Goal: Task Accomplishment & Management: Complete application form

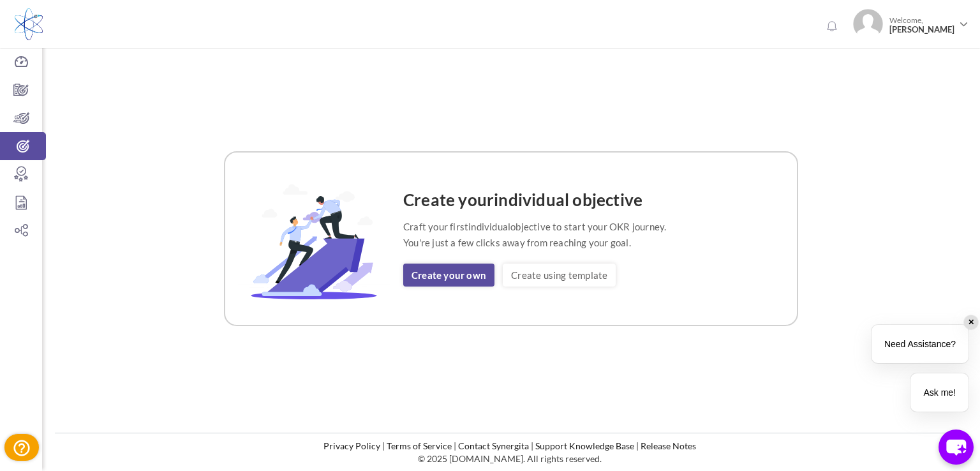
click at [426, 274] on link "Create your own" at bounding box center [448, 275] width 91 height 23
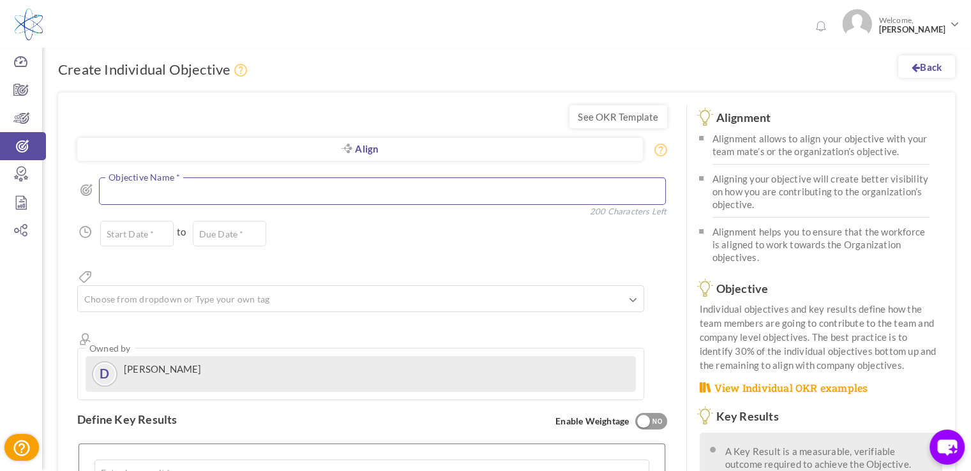
click at [160, 193] on textarea at bounding box center [382, 190] width 567 height 27
paste textarea "Capture new Key Accounts that have potential for $1M in revenue or more in 2025"
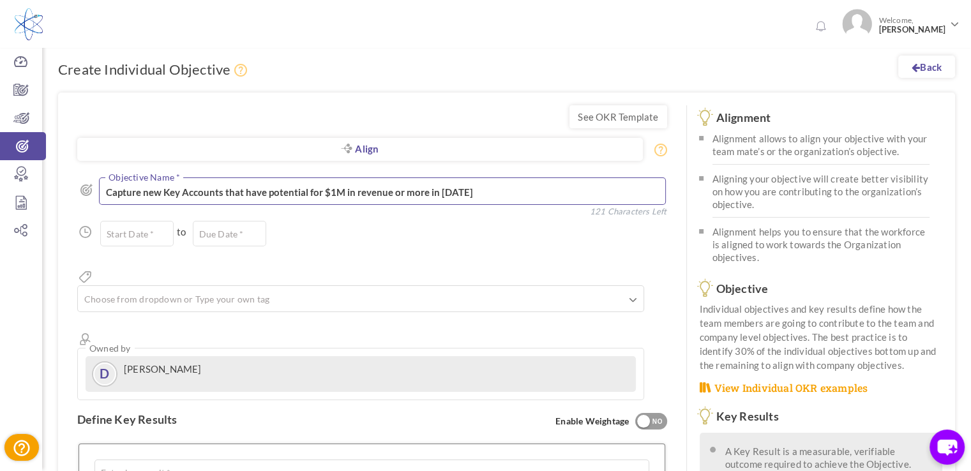
type textarea "Capture new Key Accounts that have potential for $1M in revenue or more in 2025"
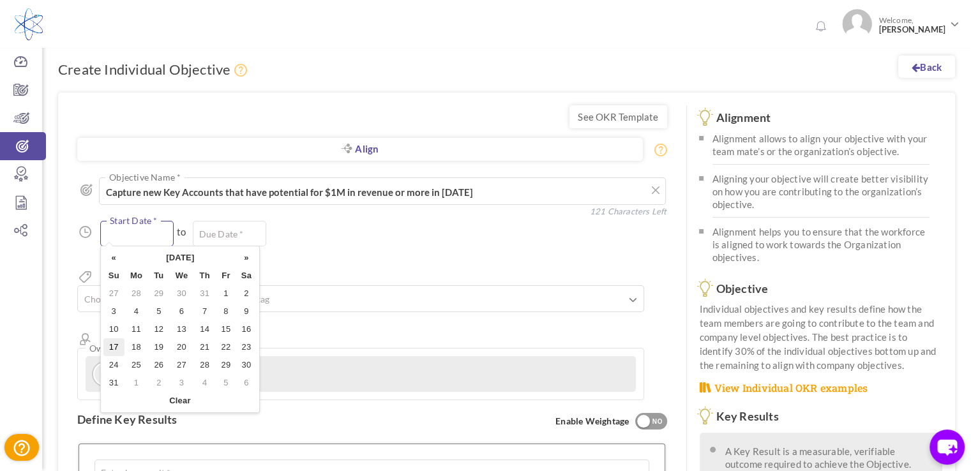
click at [147, 234] on input "text" at bounding box center [136, 234] width 73 height 26
click at [116, 262] on th "«" at bounding box center [113, 258] width 21 height 18
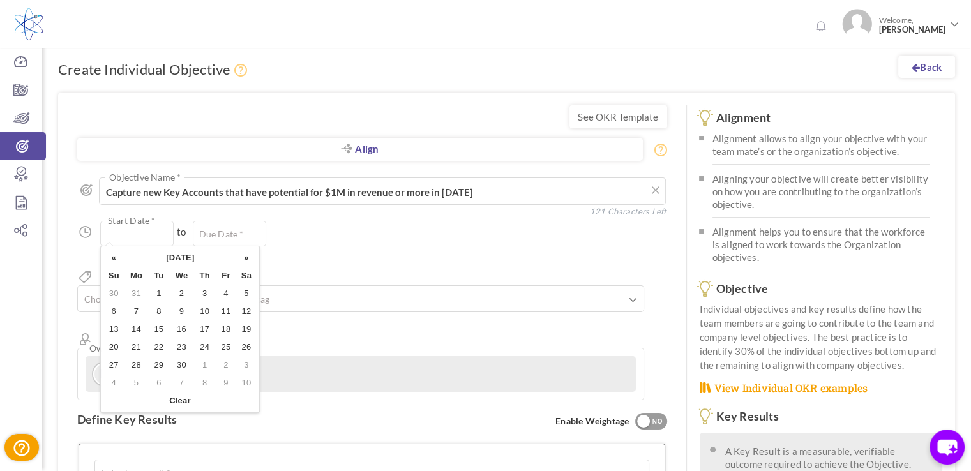
click at [115, 262] on th "«" at bounding box center [113, 258] width 21 height 18
click at [179, 294] on td "1" at bounding box center [181, 294] width 24 height 18
type input "01-Jan-2025"
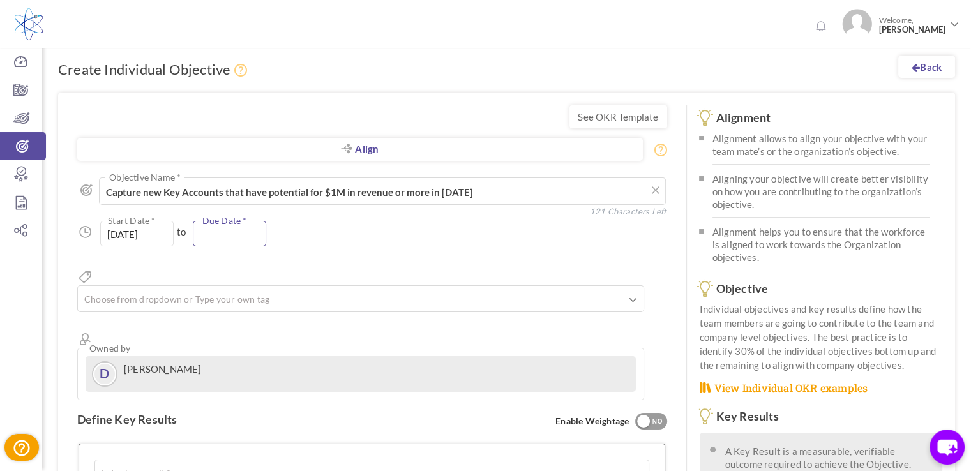
click at [222, 235] on input "text" at bounding box center [229, 234] width 73 height 26
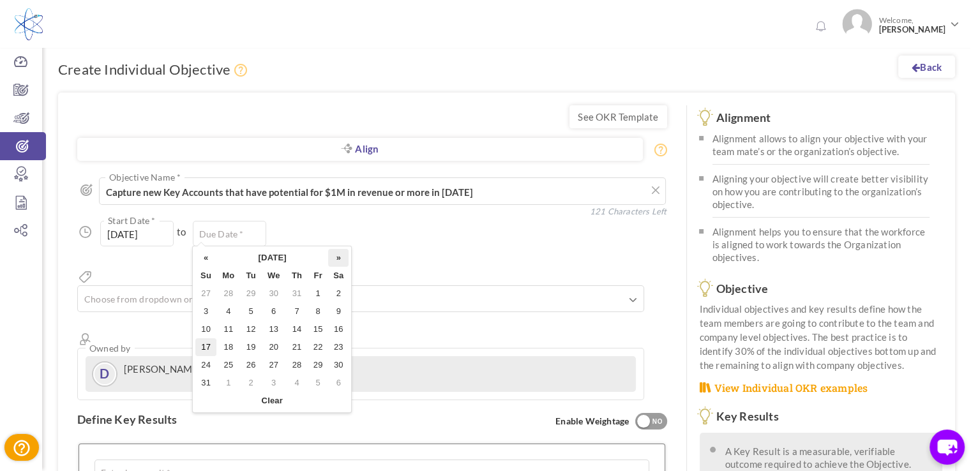
click at [344, 258] on th "»" at bounding box center [338, 258] width 20 height 18
click at [343, 258] on th "»" at bounding box center [338, 258] width 20 height 18
click at [343, 257] on th "»" at bounding box center [338, 258] width 20 height 18
click at [342, 257] on th "»" at bounding box center [338, 258] width 20 height 18
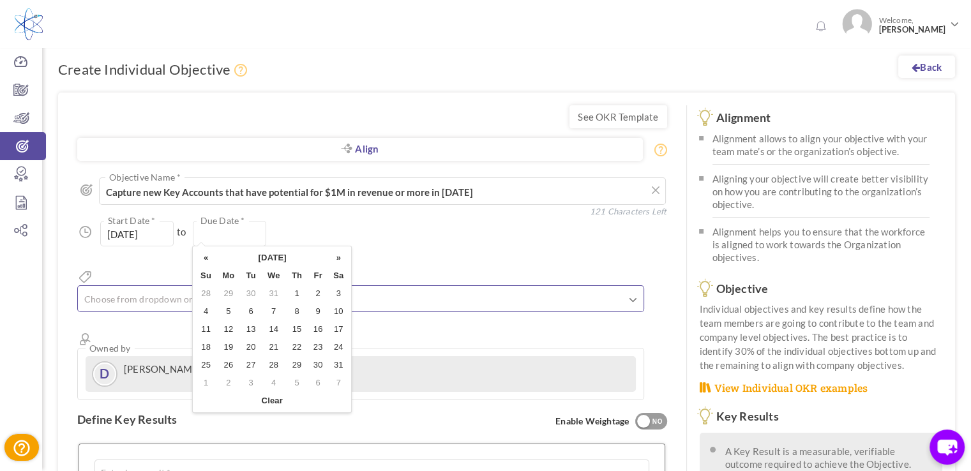
drag, startPoint x: 269, startPoint y: 292, endPoint x: 272, endPoint y: 283, distance: 9.7
click at [269, 292] on td "31" at bounding box center [274, 294] width 24 height 18
type input "[DATE]"
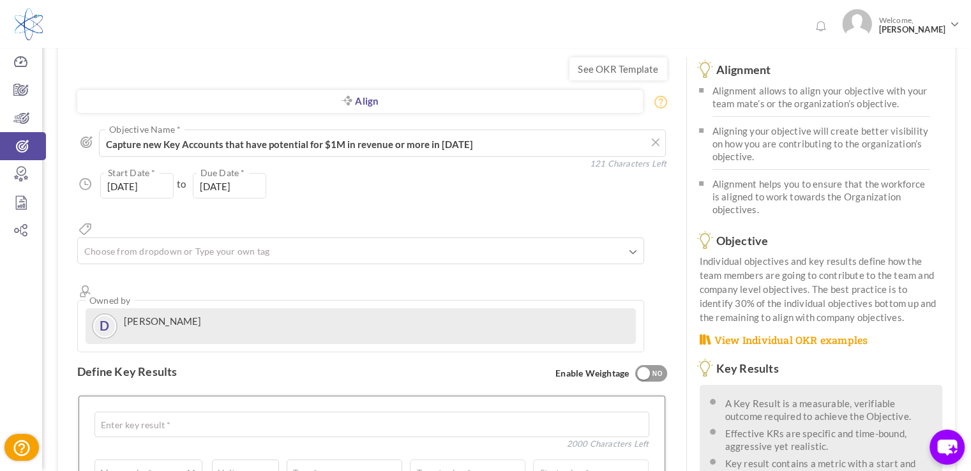
scroll to position [64, 0]
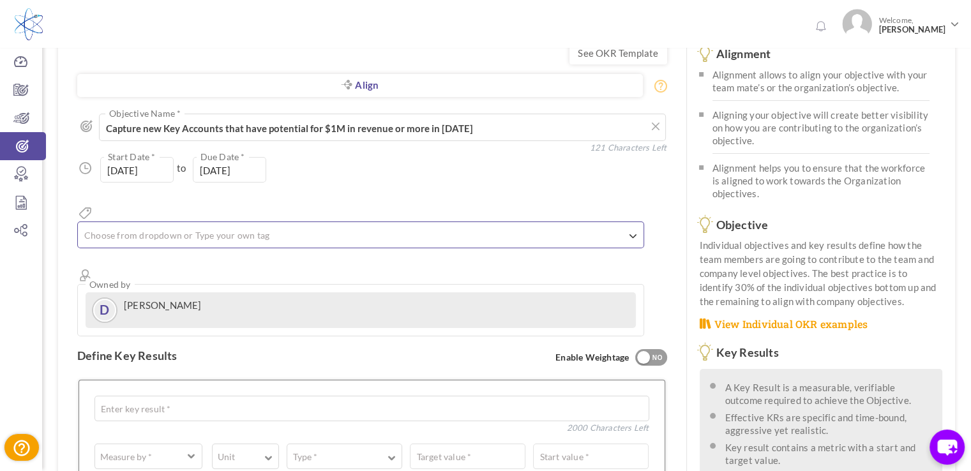
click at [636, 233] on icon at bounding box center [632, 236] width 7 height 7
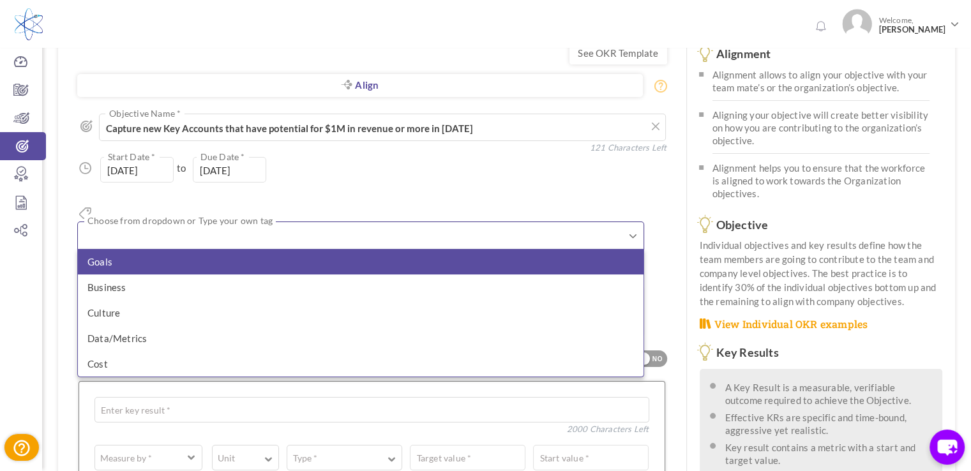
click at [144, 249] on li "Goals" at bounding box center [360, 262] width 565 height 26
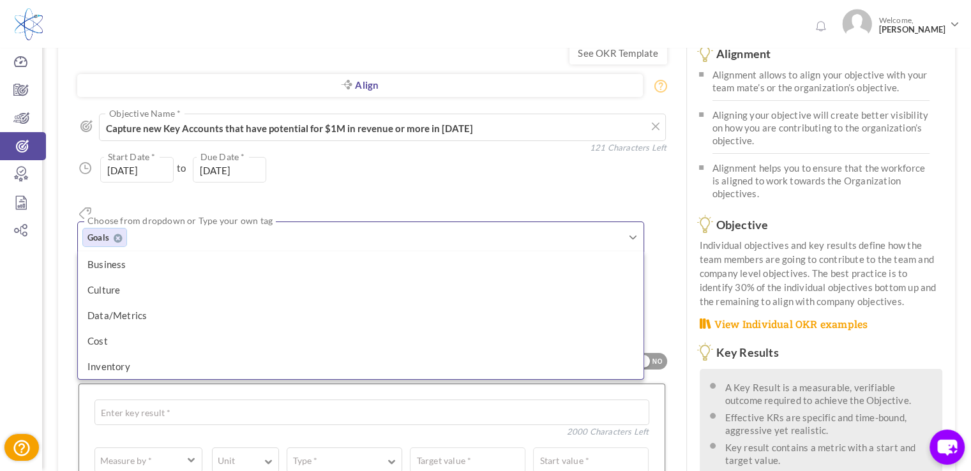
click at [66, 192] on div "See OKR Template Align Align Objective All Company Team Individual Choose Objec…" at bounding box center [372, 408] width 628 height 758
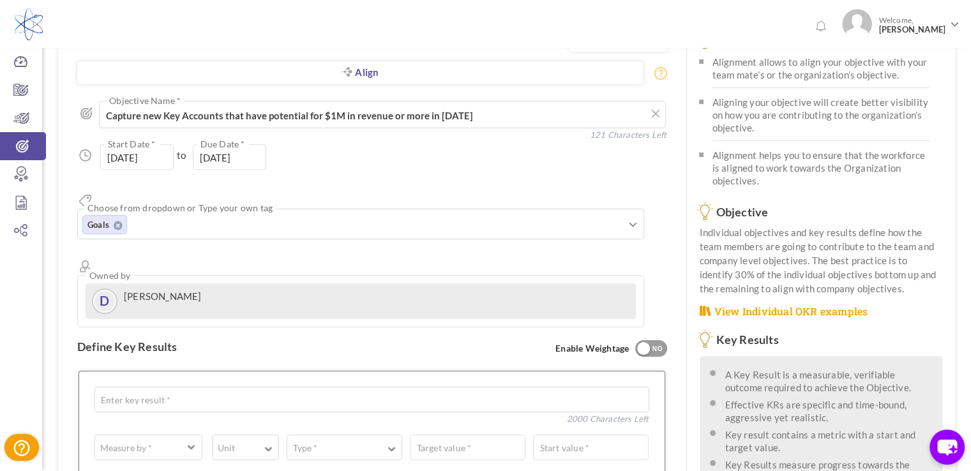
scroll to position [0, 0]
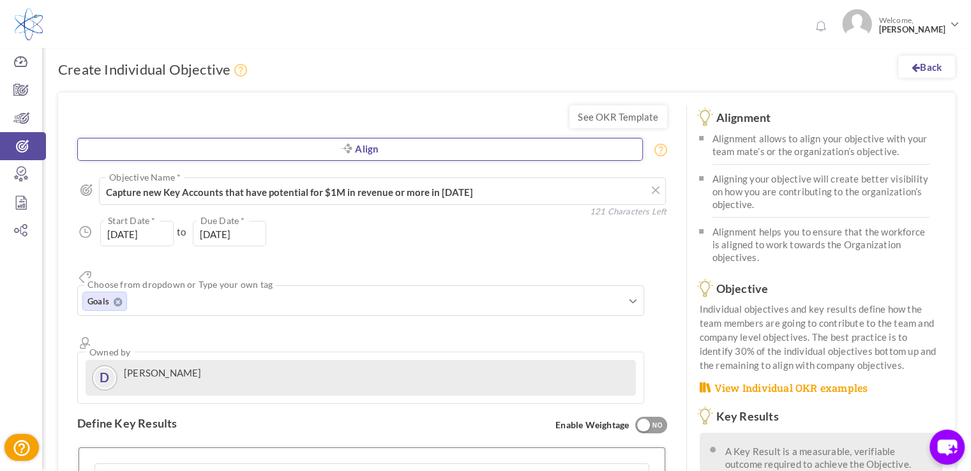
click at [361, 148] on link "Align" at bounding box center [359, 149] width 565 height 23
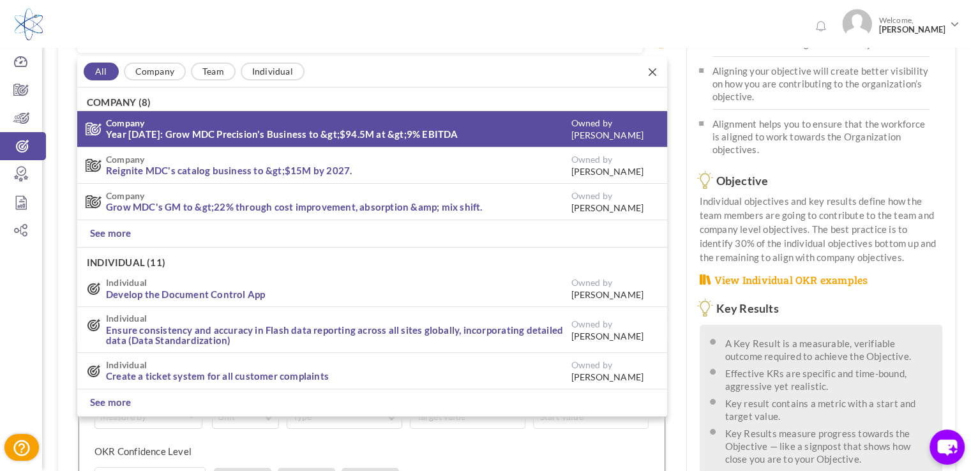
scroll to position [109, 0]
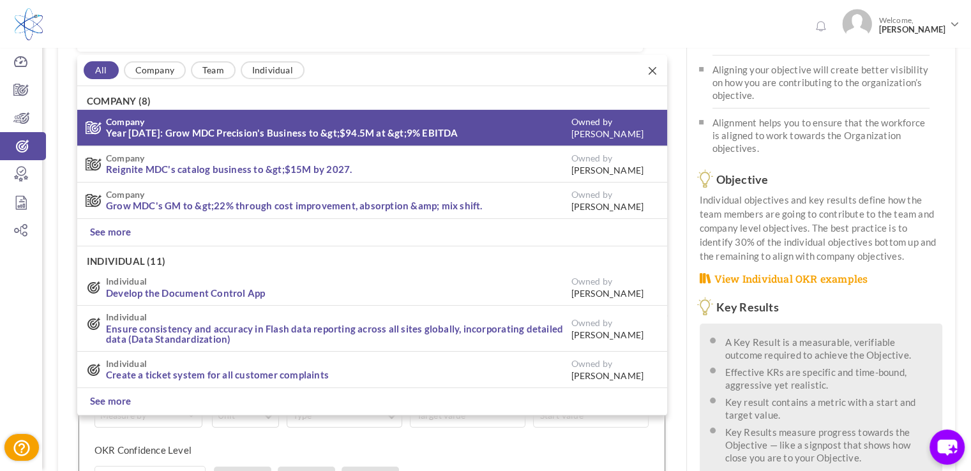
click at [234, 129] on link "Year [DATE]: Grow MDC Precision's Business to &gt;$94.5M at &gt;9% EBITDA" at bounding box center [282, 132] width 352 height 11
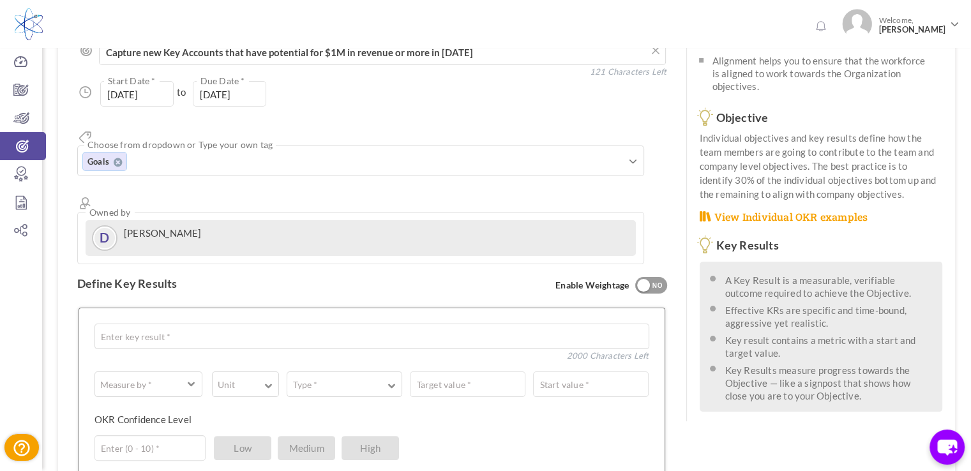
scroll to position [173, 0]
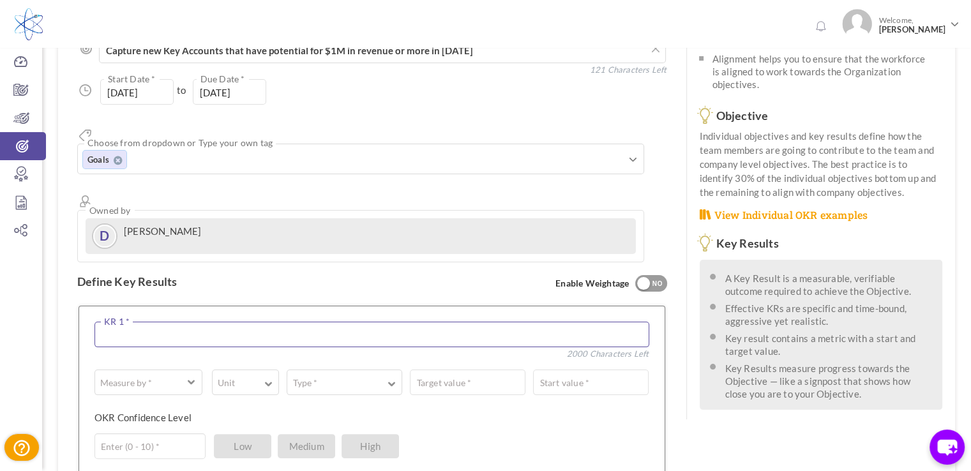
click at [133, 322] on textarea at bounding box center [371, 335] width 555 height 26
paste textarea "For each sales person to find, develop and secure first order at either new or …"
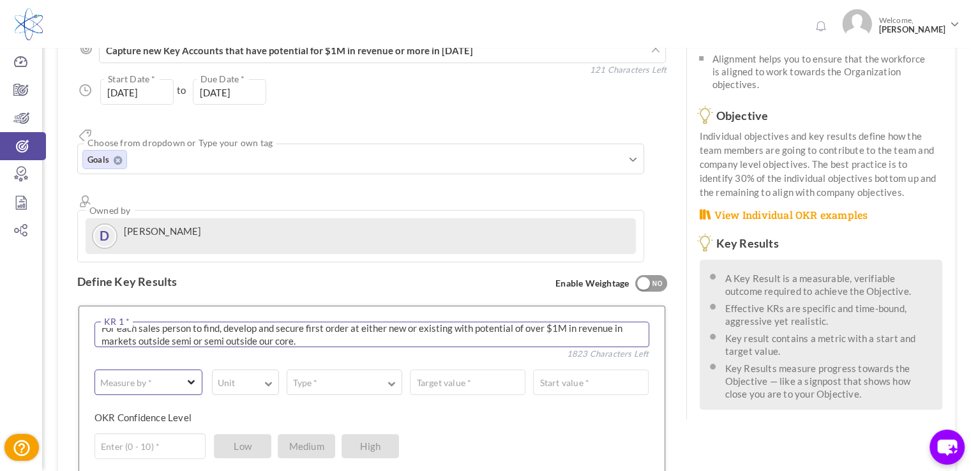
type textarea "For each sales person to find, develop and secure first order at either new or …"
click at [188, 376] on span "button" at bounding box center [192, 381] width 8 height 10
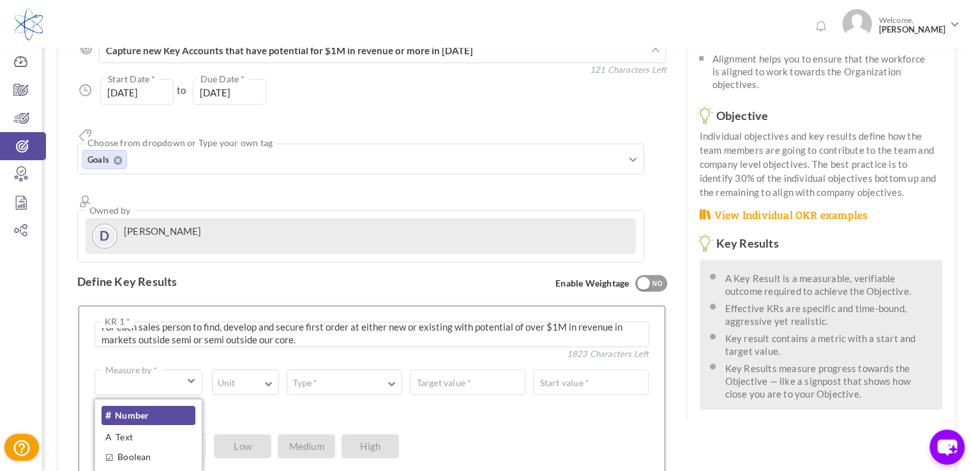
click at [151, 406] on link "# Number" at bounding box center [148, 415] width 94 height 19
click at [268, 378] on span "button" at bounding box center [268, 383] width 8 height 10
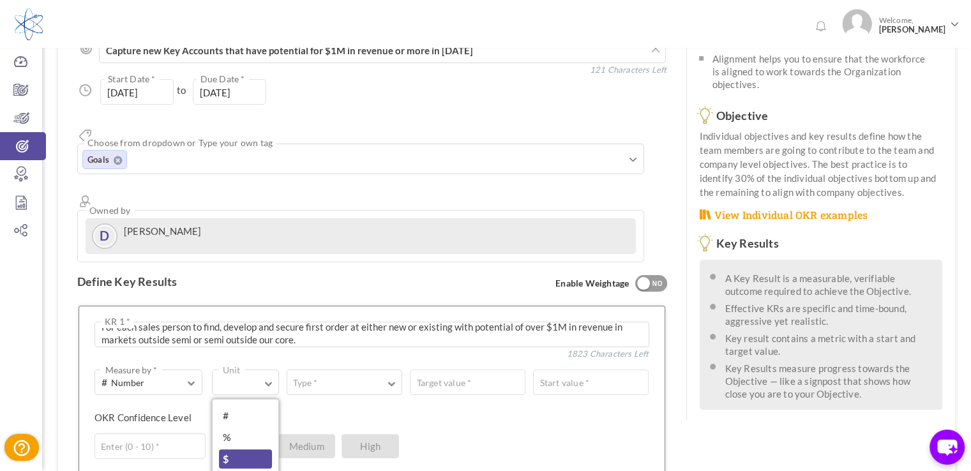
click at [235, 449] on link "$" at bounding box center [246, 458] width 54 height 19
click at [391, 378] on span "button" at bounding box center [391, 383] width 8 height 10
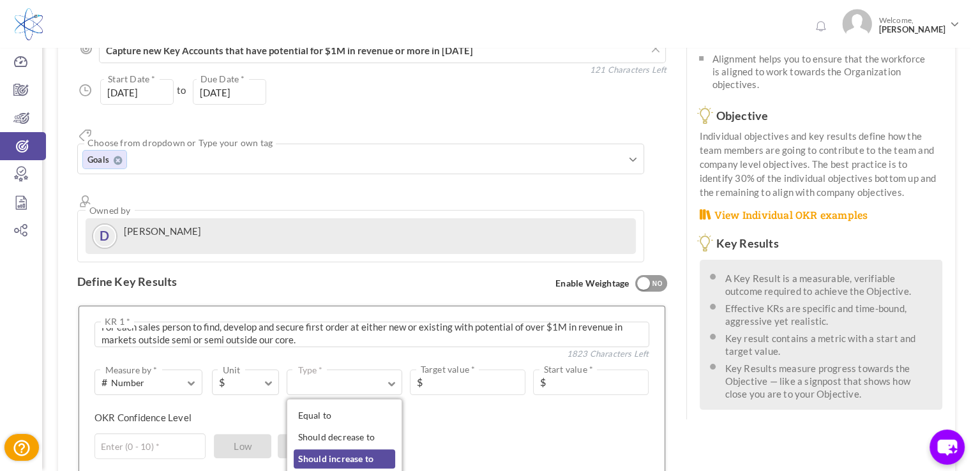
click at [348, 449] on link "Should increase to" at bounding box center [344, 458] width 101 height 19
click at [434, 369] on input "text" at bounding box center [468, 382] width 116 height 26
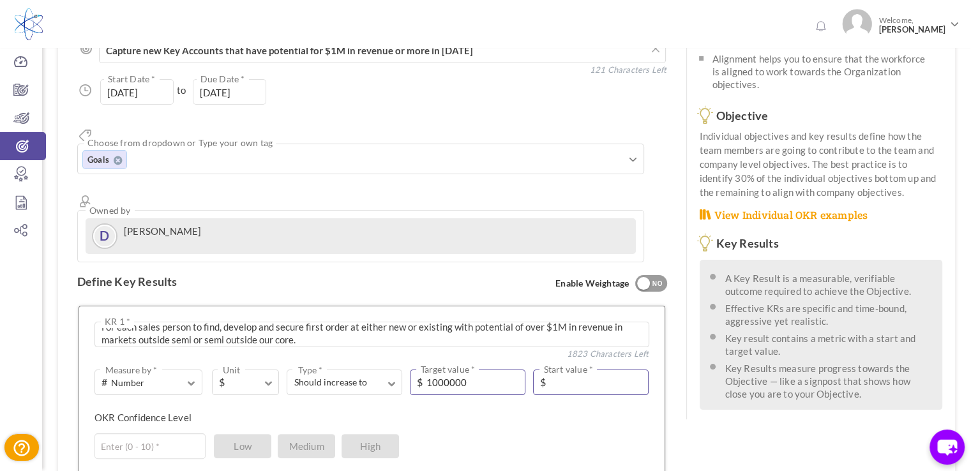
type input "1000000"
click at [574, 369] on input "text" at bounding box center [591, 382] width 116 height 26
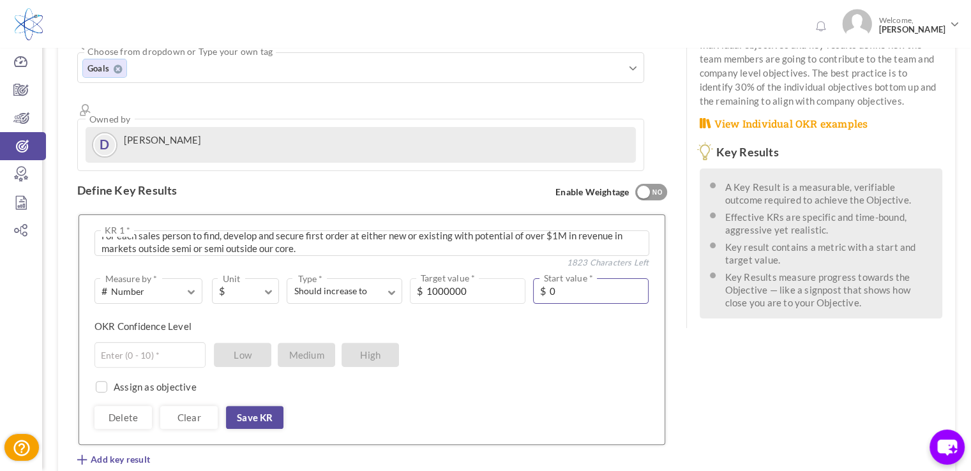
scroll to position [301, 0]
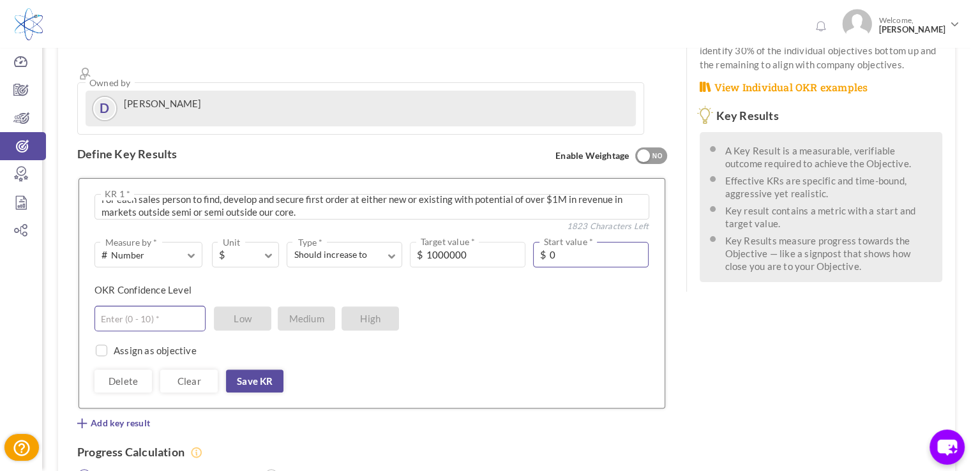
type input "0"
click at [126, 306] on input "text" at bounding box center [149, 319] width 111 height 26
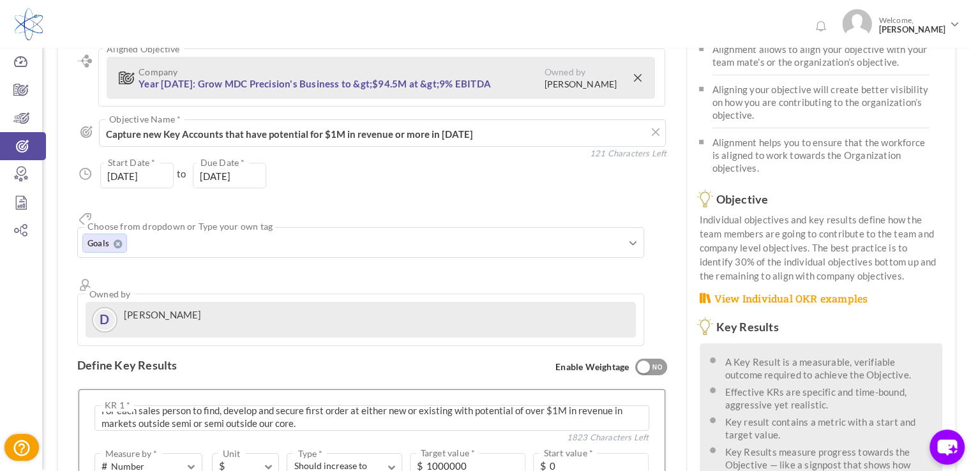
scroll to position [255, 0]
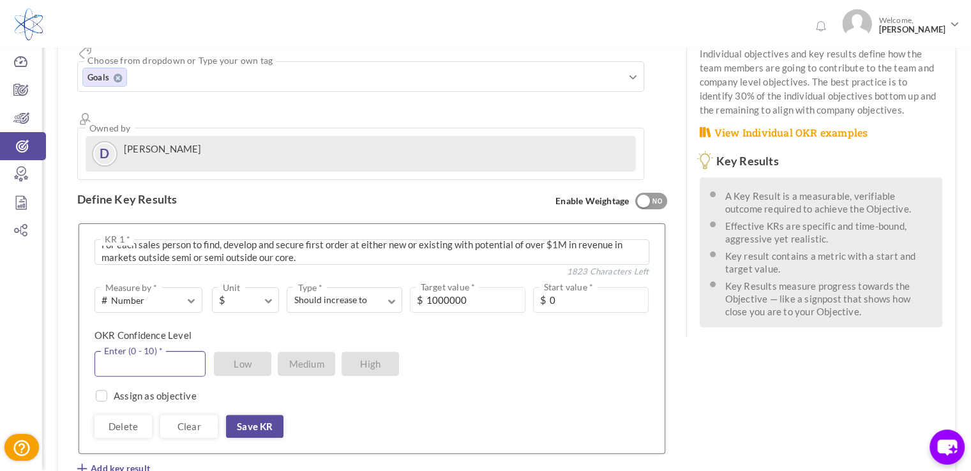
click at [153, 351] on input "text" at bounding box center [149, 364] width 111 height 26
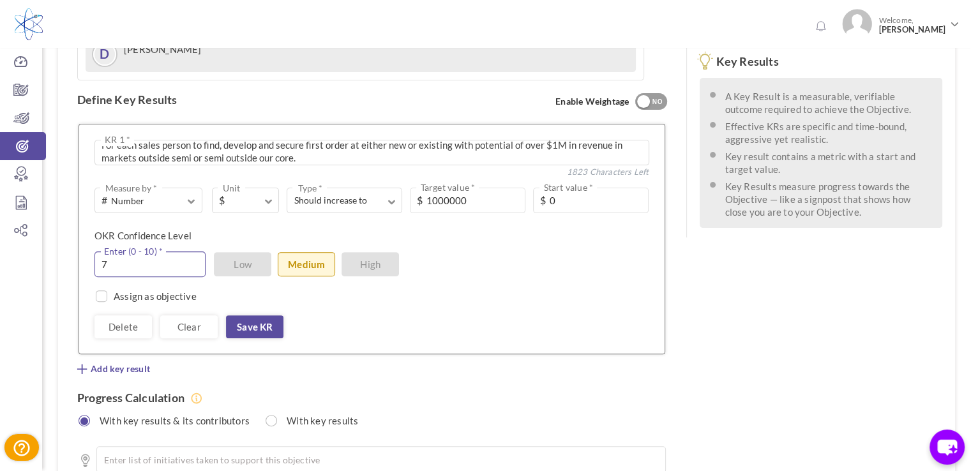
scroll to position [440, 0]
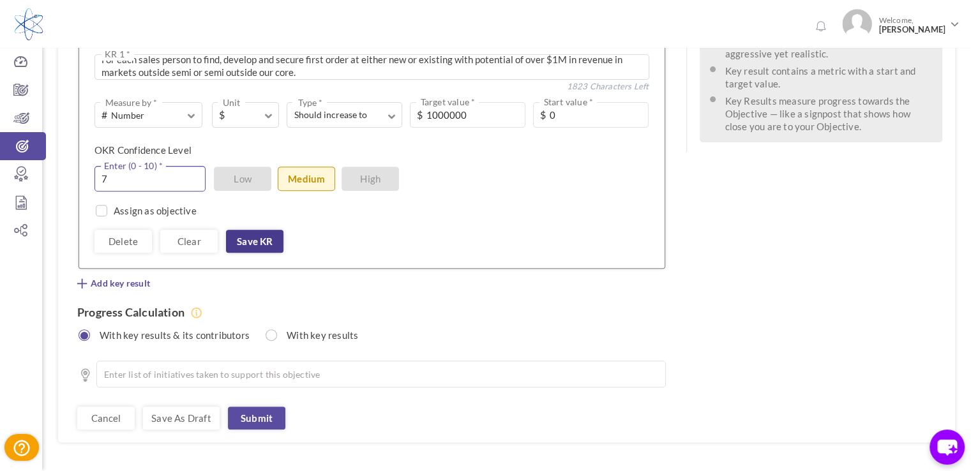
type input "7"
click at [265, 230] on link "Save KR" at bounding box center [254, 241] width 57 height 23
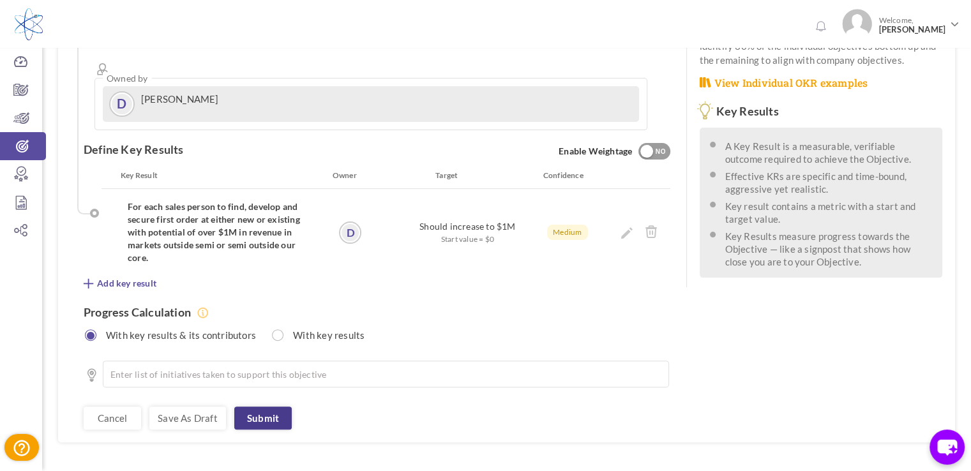
click at [267, 406] on link "Submit" at bounding box center [262, 417] width 57 height 23
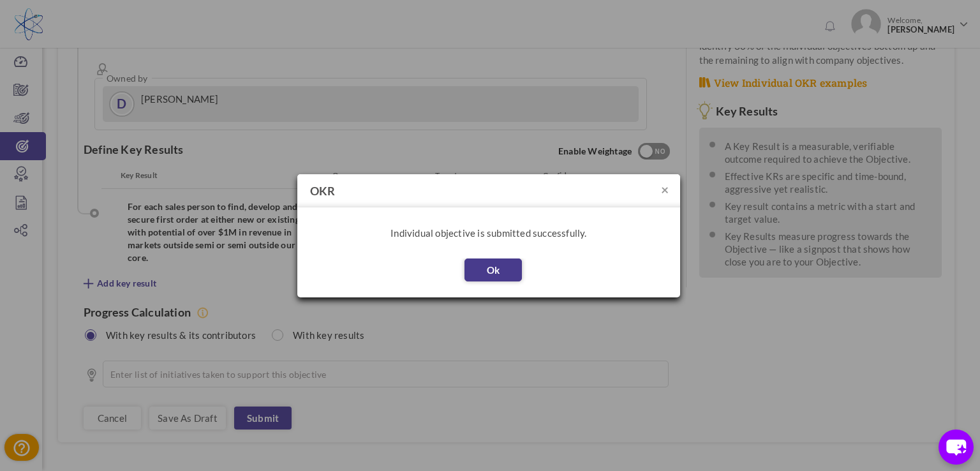
click at [498, 271] on button "Ok" at bounding box center [493, 269] width 57 height 23
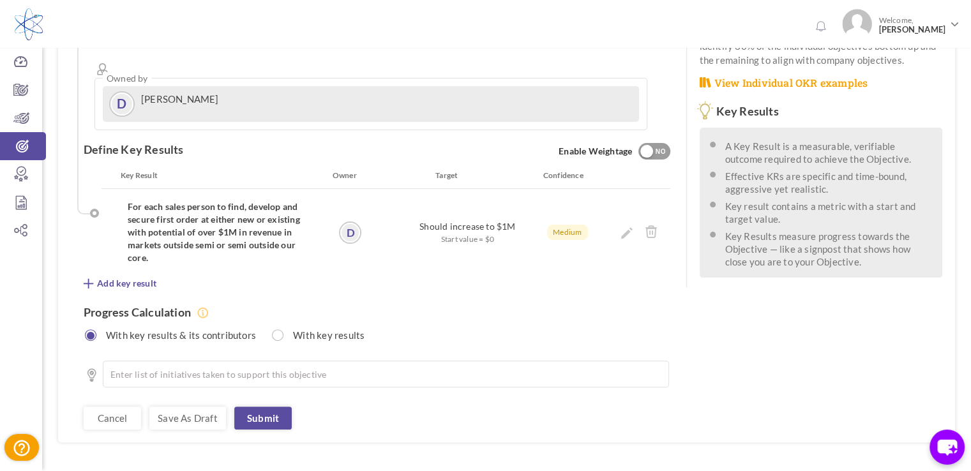
scroll to position [225, 0]
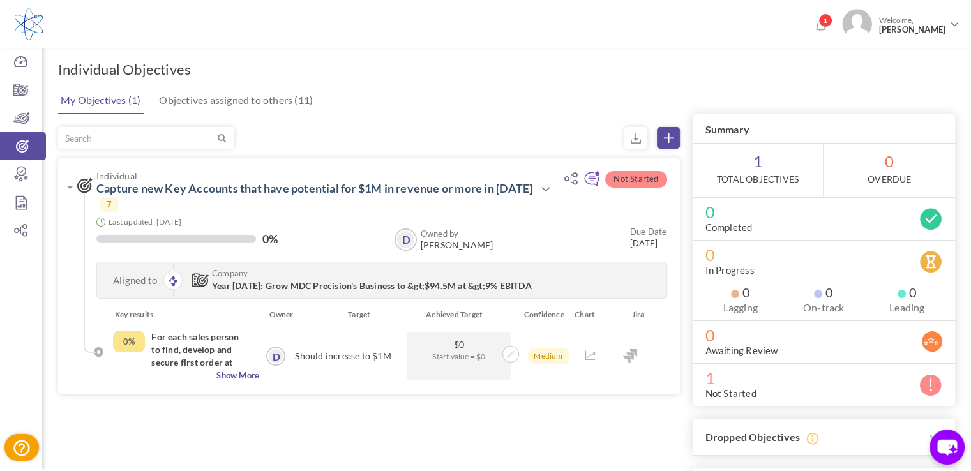
click at [673, 136] on link at bounding box center [668, 138] width 23 height 22
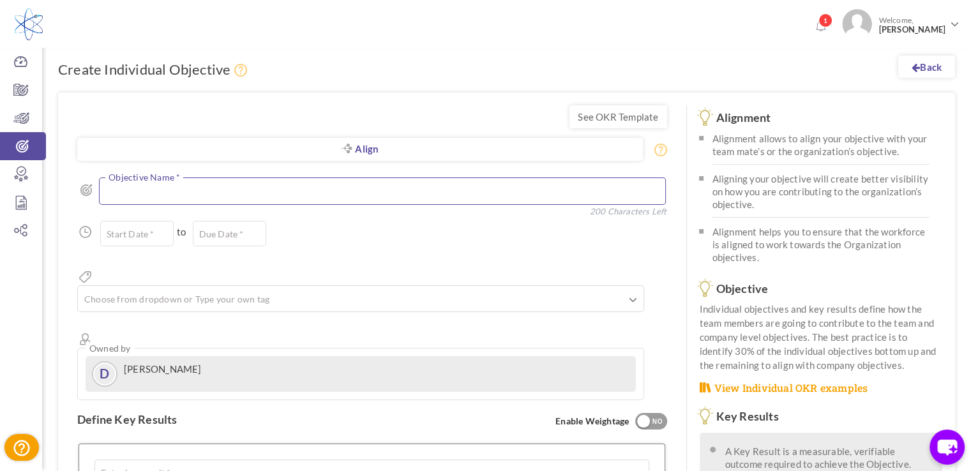
paste textarea "Develop and roll out regional distribution model targeting $500k in first year …"
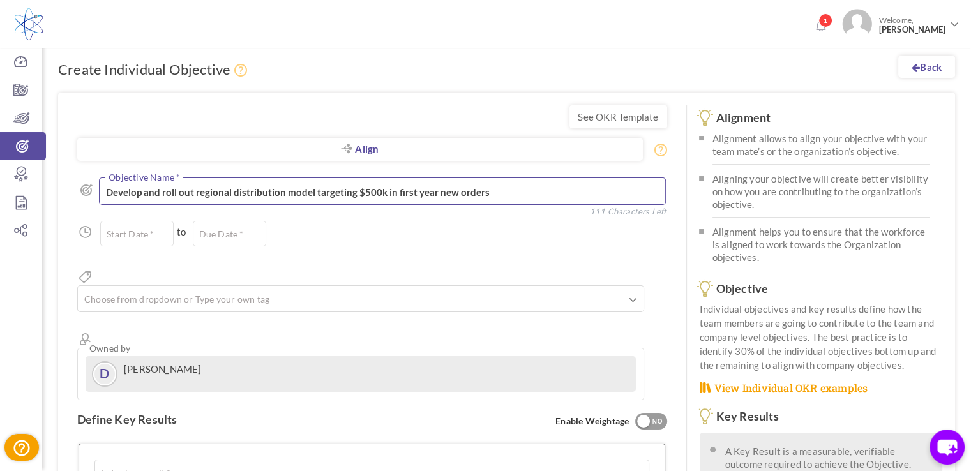
type textarea "Develop and roll out regional distribution model targeting $500k in first year …"
drag, startPoint x: 150, startPoint y: 238, endPoint x: 145, endPoint y: 230, distance: 8.9
click at [150, 236] on input "text" at bounding box center [136, 234] width 73 height 26
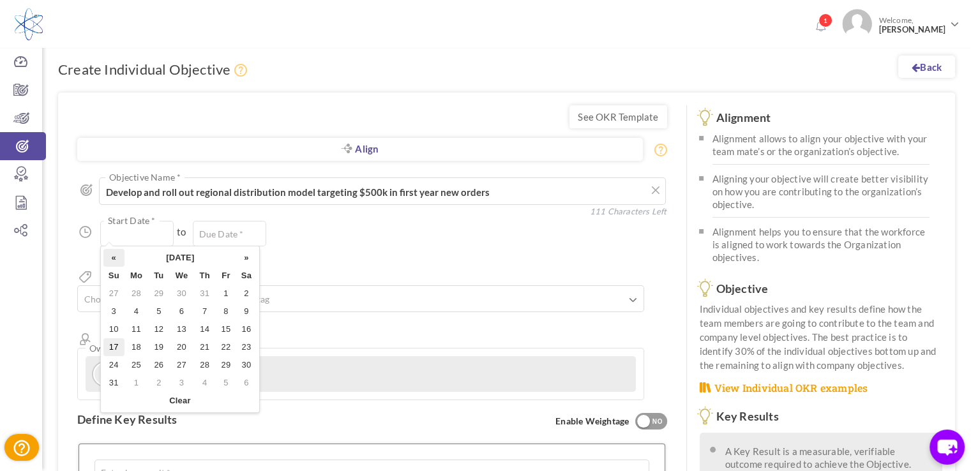
click at [108, 258] on th "«" at bounding box center [113, 258] width 21 height 18
click at [108, 257] on th "«" at bounding box center [113, 258] width 21 height 18
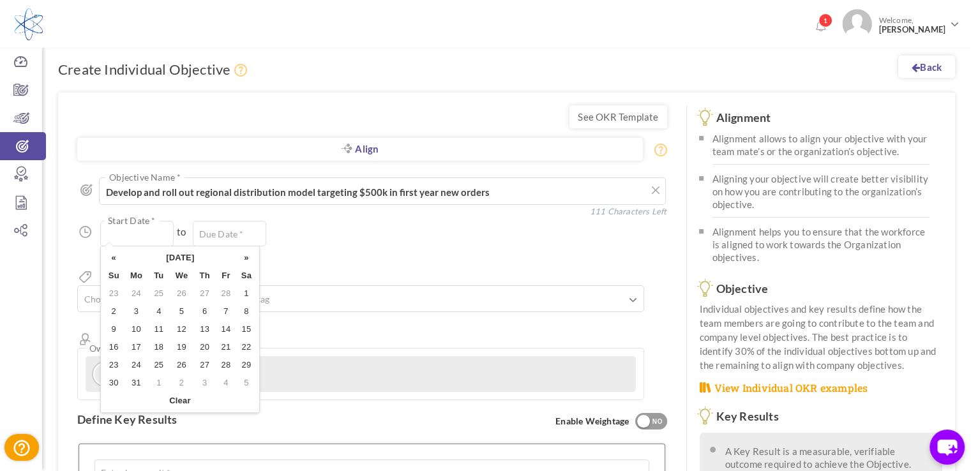
click at [108, 257] on th "«" at bounding box center [113, 258] width 21 height 18
click at [244, 294] on td "1" at bounding box center [246, 294] width 20 height 18
click at [121, 231] on input "01-Feb-2025" at bounding box center [136, 234] width 73 height 26
click at [114, 257] on th "«" at bounding box center [113, 258] width 21 height 18
click at [178, 292] on td "1" at bounding box center [181, 294] width 24 height 18
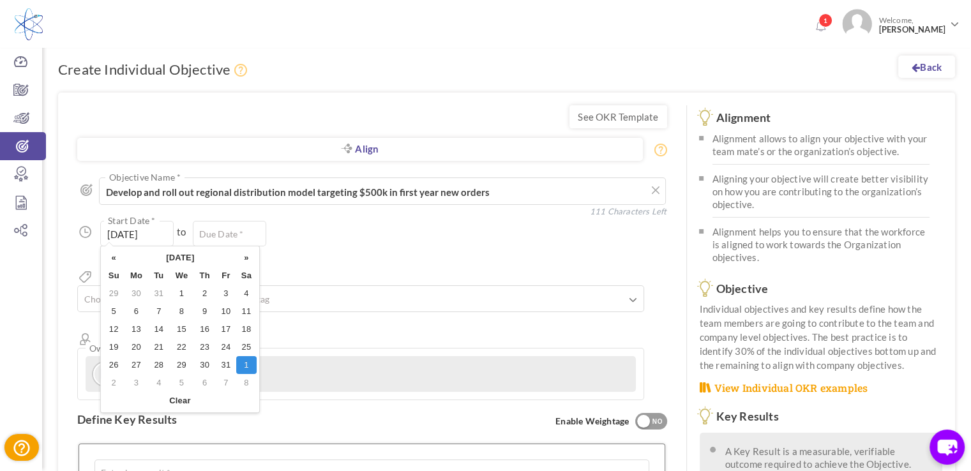
type input "01-Jan-2025"
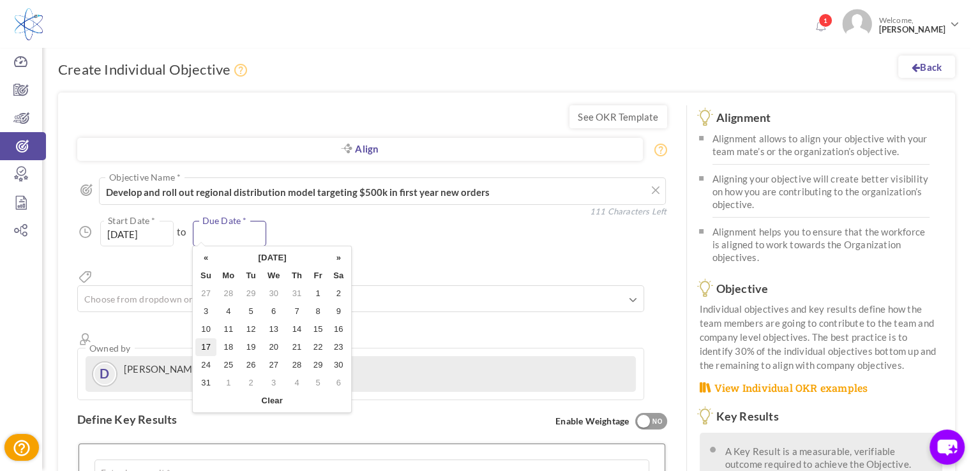
click at [249, 232] on input "text" at bounding box center [229, 234] width 73 height 26
click at [341, 260] on th "»" at bounding box center [338, 258] width 20 height 18
click at [340, 260] on th "»" at bounding box center [338, 258] width 20 height 18
click at [339, 257] on th "»" at bounding box center [338, 258] width 20 height 18
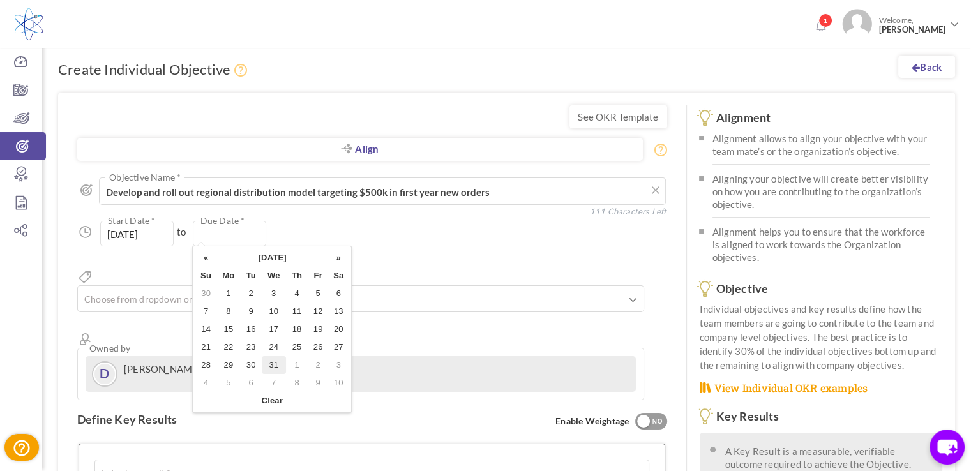
drag, startPoint x: 274, startPoint y: 365, endPoint x: 271, endPoint y: 344, distance: 21.4
click at [274, 364] on td "31" at bounding box center [274, 365] width 24 height 18
type input "[DATE]"
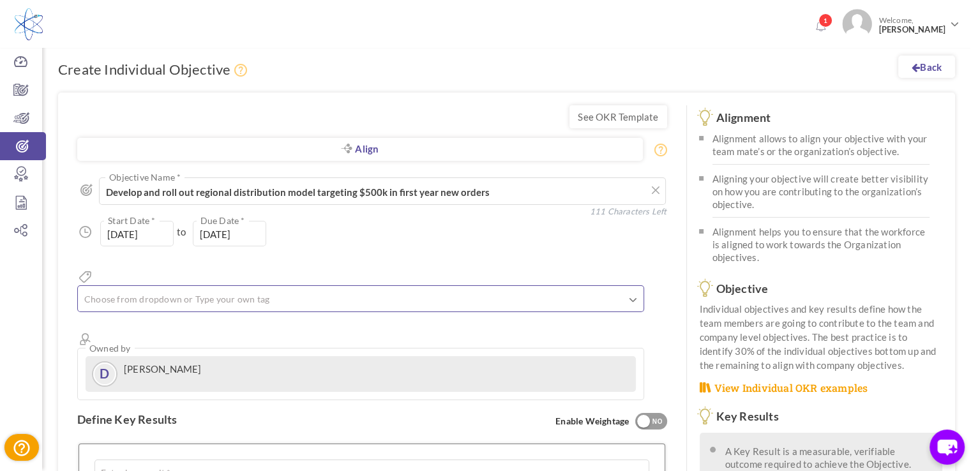
click at [643, 290] on ul at bounding box center [360, 300] width 565 height 21
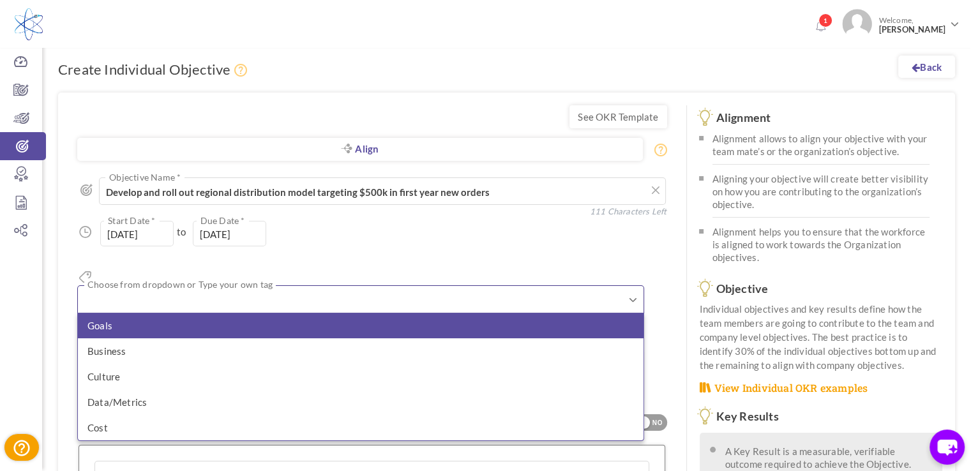
click at [135, 313] on li "Goals" at bounding box center [360, 326] width 565 height 26
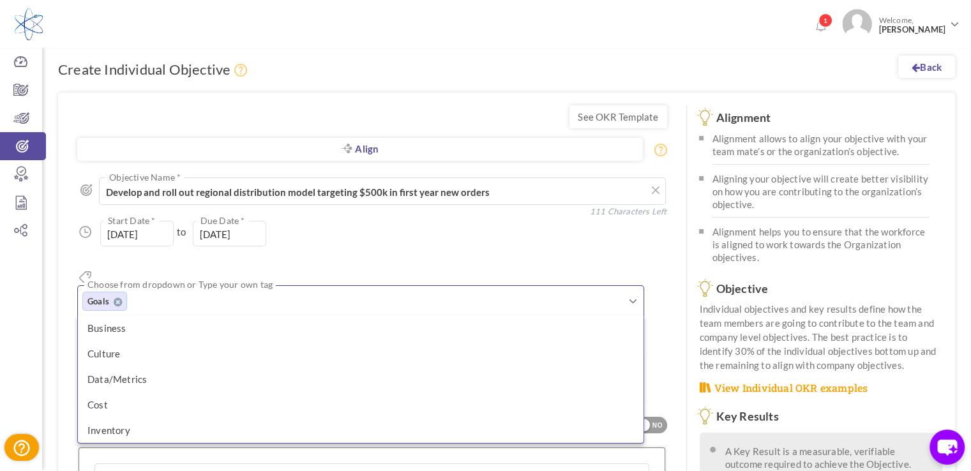
click at [371, 241] on div "01-Jan-2025 Start Date * to 31-Dec-2025 Due Date * Due date should not fall aft…" at bounding box center [372, 234] width 590 height 26
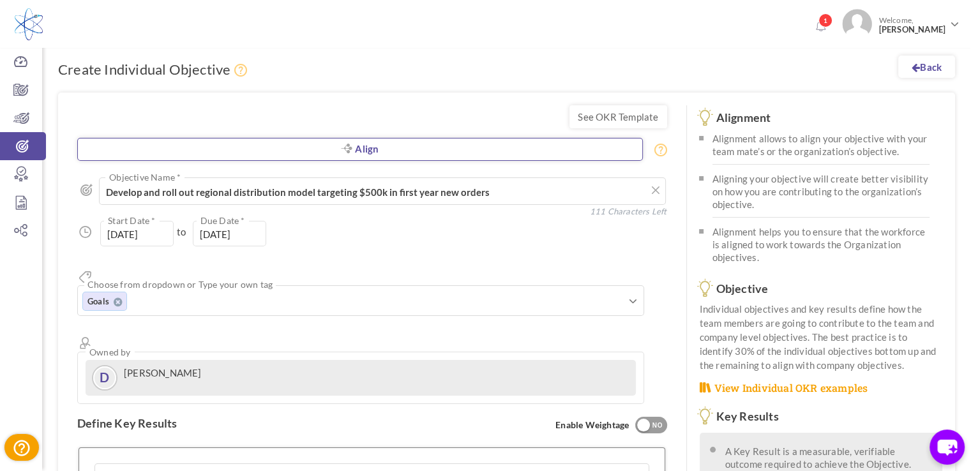
click at [380, 149] on link "Align" at bounding box center [359, 149] width 565 height 23
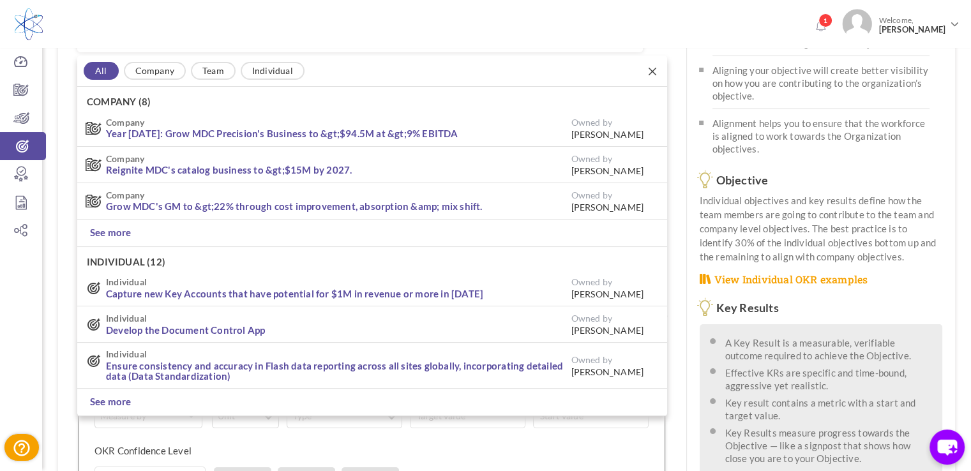
scroll to position [109, 0]
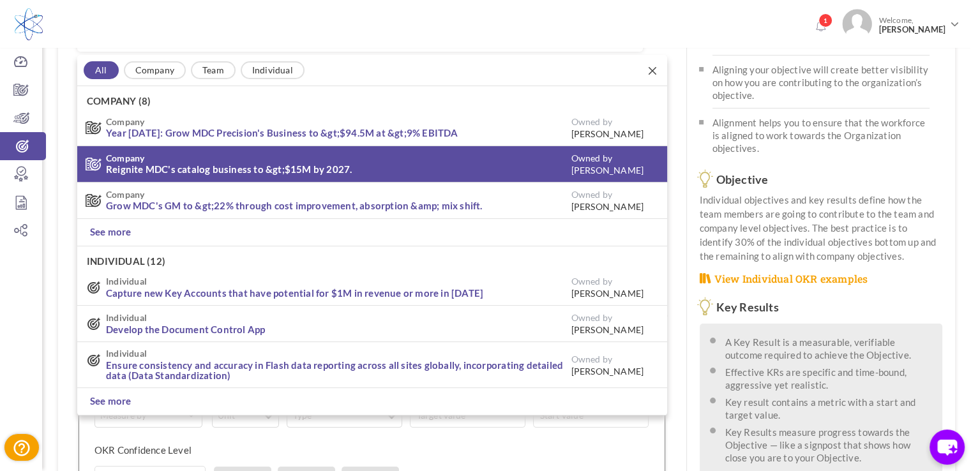
click at [190, 167] on link "Reignite MDC's catalog business to &gt;$15M by 2027." at bounding box center [229, 168] width 246 height 11
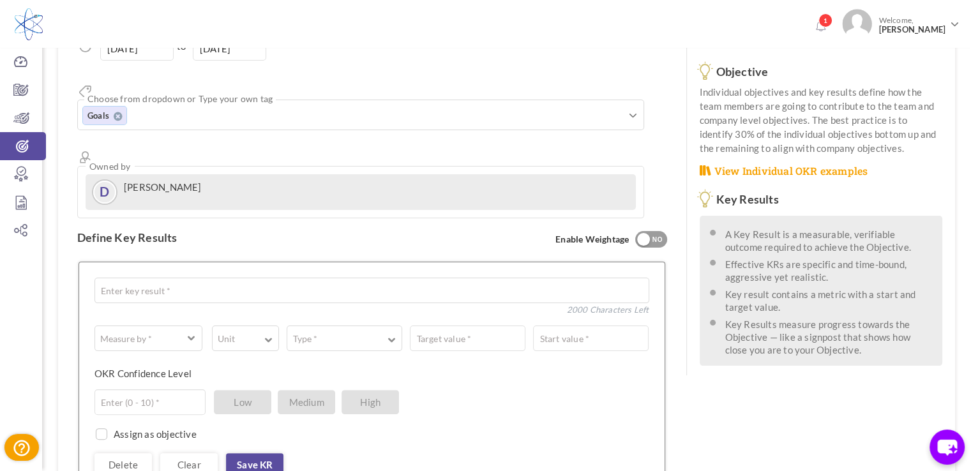
scroll to position [237, 0]
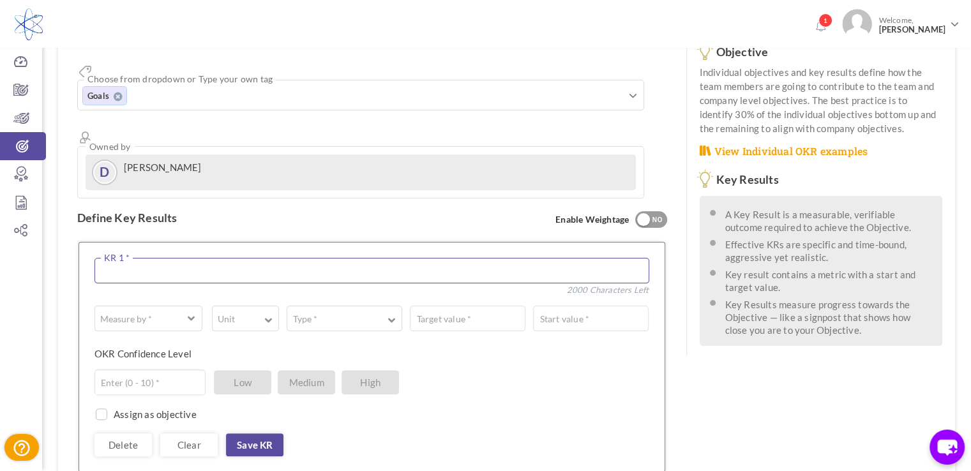
paste textarea "Q1 develop plan to implement catalog parts into a regional distribution model Q…"
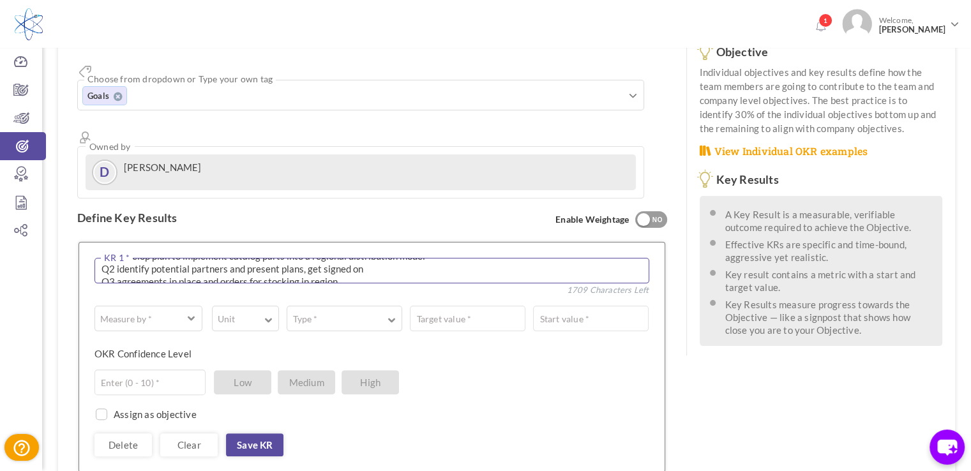
scroll to position [0, 0]
type textarea "Q1 develop plan to implement catalog parts into a regional distribution model Q…"
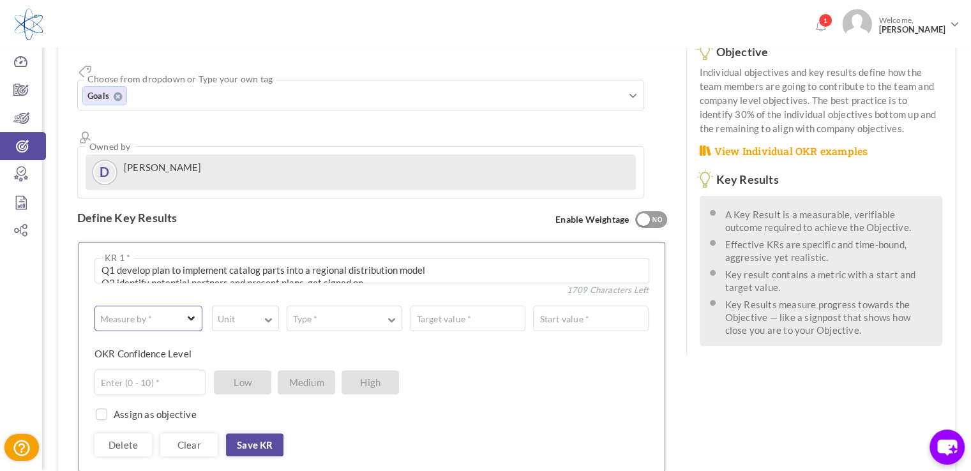
click at [194, 312] on span "button" at bounding box center [192, 317] width 8 height 10
click at [158, 342] on link "# Number" at bounding box center [148, 351] width 94 height 19
click at [265, 314] on span "button" at bounding box center [268, 319] width 8 height 10
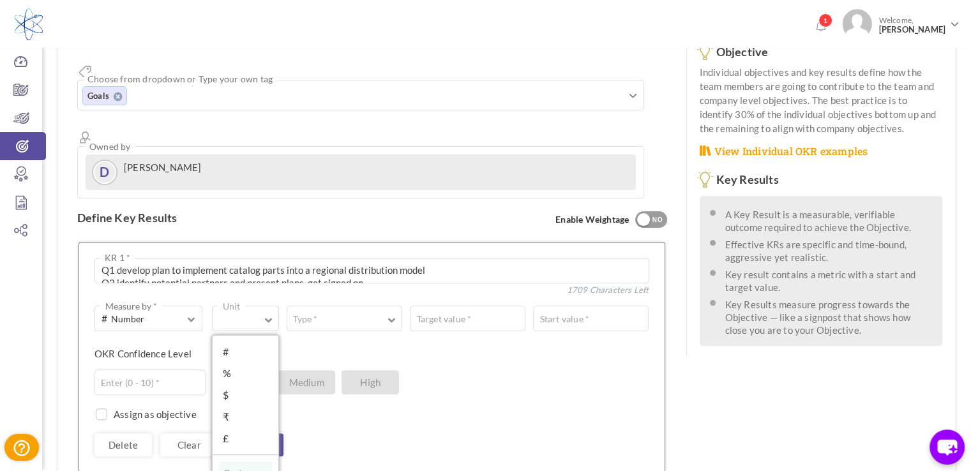
click at [235, 385] on link "$" at bounding box center [246, 394] width 54 height 19
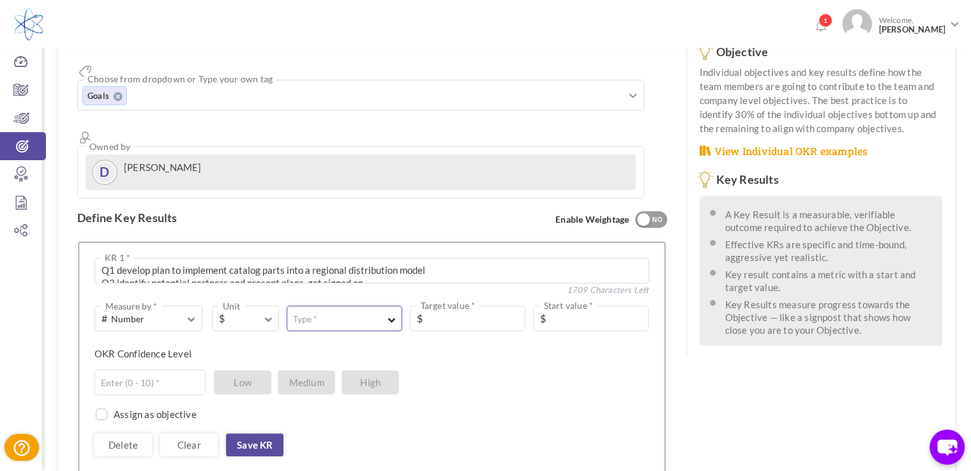
click at [383, 306] on button "Type *" at bounding box center [345, 319] width 116 height 26
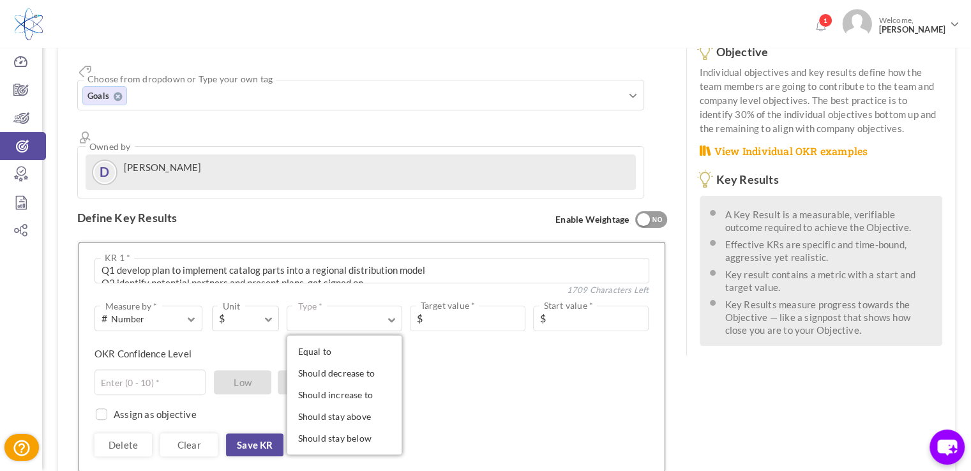
drag, startPoint x: 347, startPoint y: 344, endPoint x: 371, endPoint y: 329, distance: 27.8
click at [347, 385] on link "Should increase to" at bounding box center [344, 394] width 101 height 19
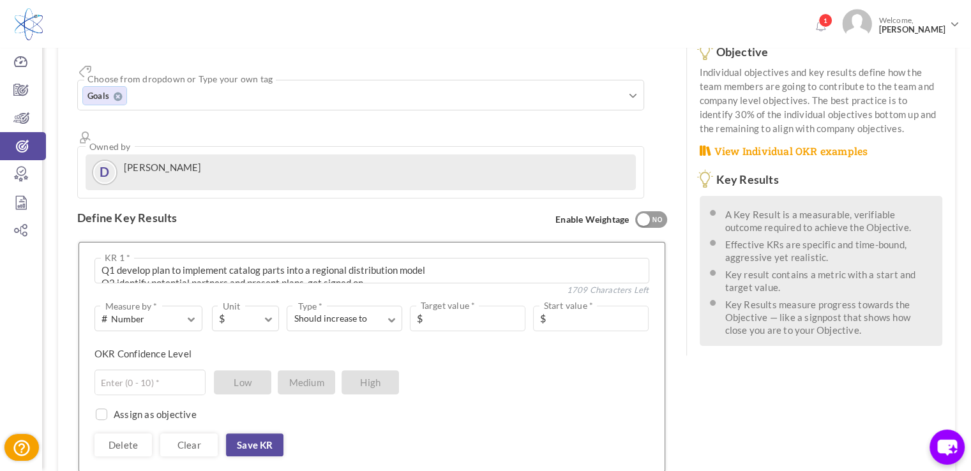
click at [426, 312] on span "$" at bounding box center [421, 318] width 11 height 13
click at [432, 306] on input "text" at bounding box center [468, 319] width 116 height 26
type input "500000"
click at [565, 306] on input "text" at bounding box center [591, 319] width 116 height 26
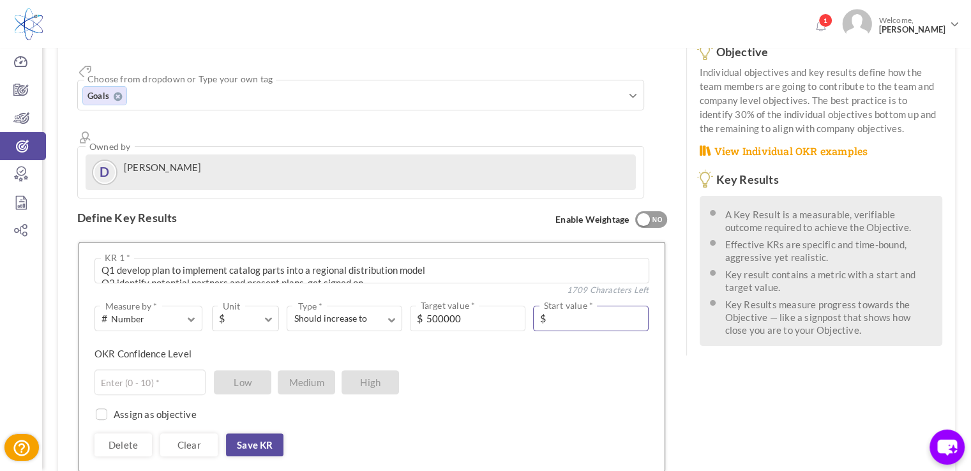
type input "0"
click at [164, 369] on input "text" at bounding box center [149, 382] width 111 height 26
type input "7"
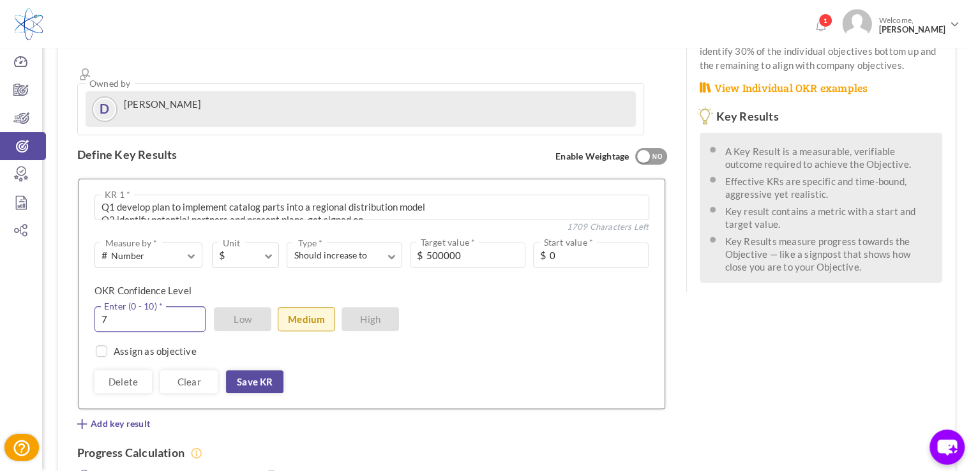
scroll to position [301, 0]
click at [251, 369] on link "Save KR" at bounding box center [254, 380] width 57 height 23
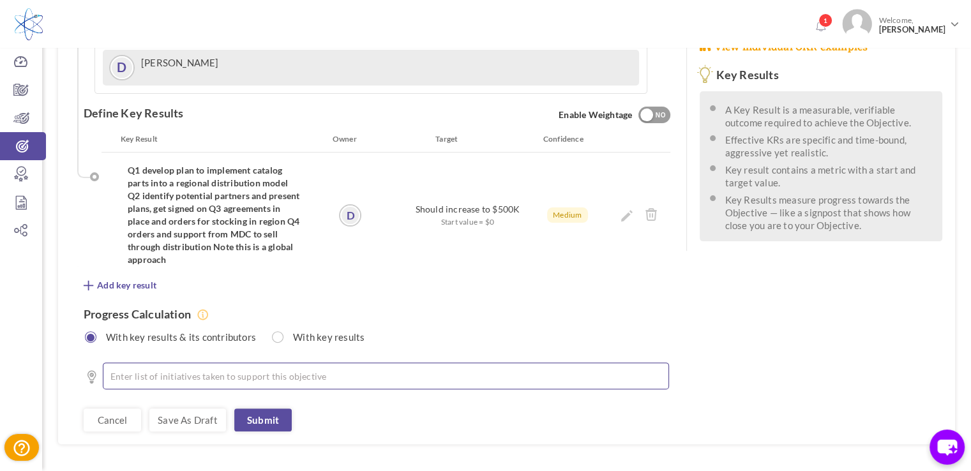
scroll to position [343, 0]
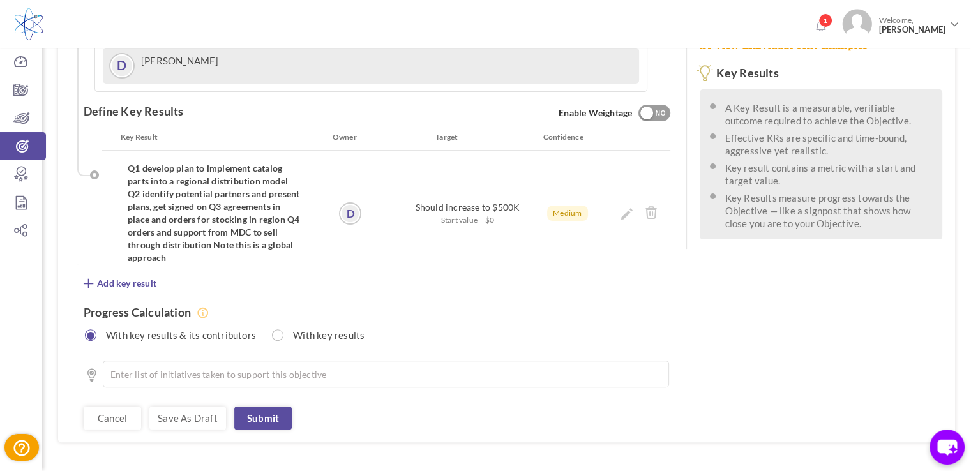
drag, startPoint x: 259, startPoint y: 368, endPoint x: 385, endPoint y: 329, distance: 131.6
click at [260, 406] on link "Submit" at bounding box center [262, 417] width 57 height 23
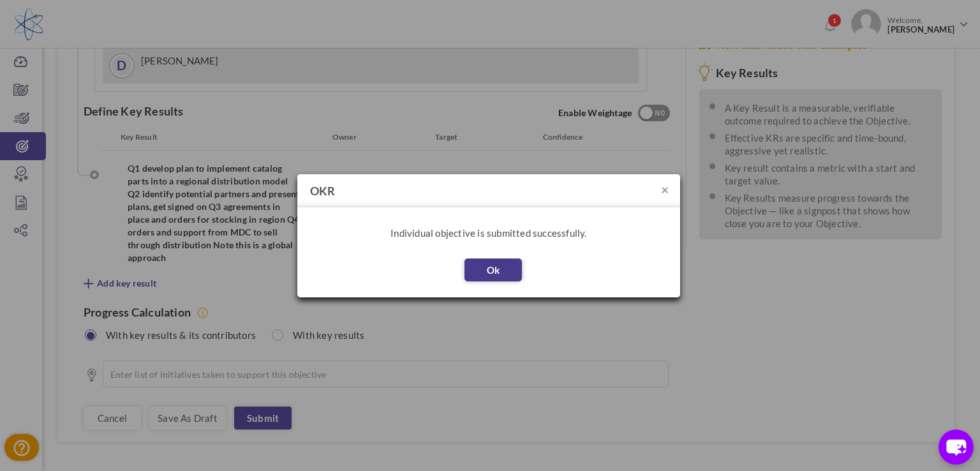
click at [507, 267] on button "Ok" at bounding box center [493, 269] width 57 height 23
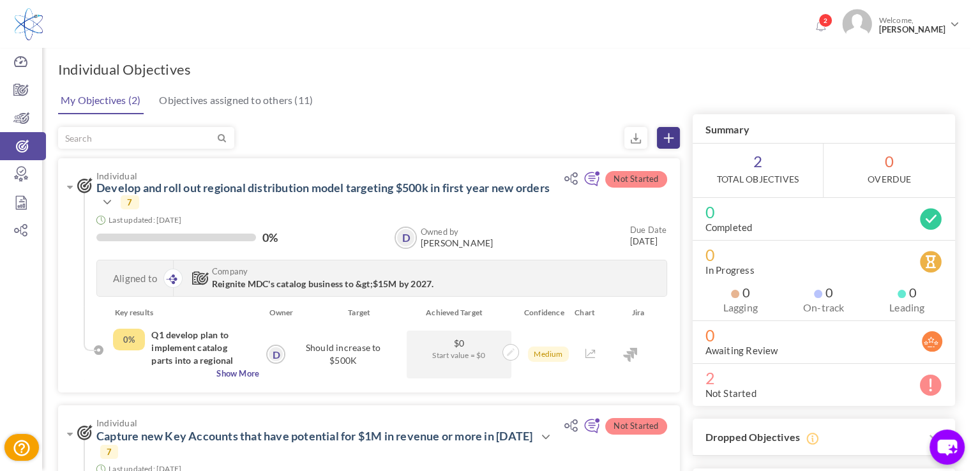
click at [666, 133] on icon at bounding box center [669, 138] width 10 height 10
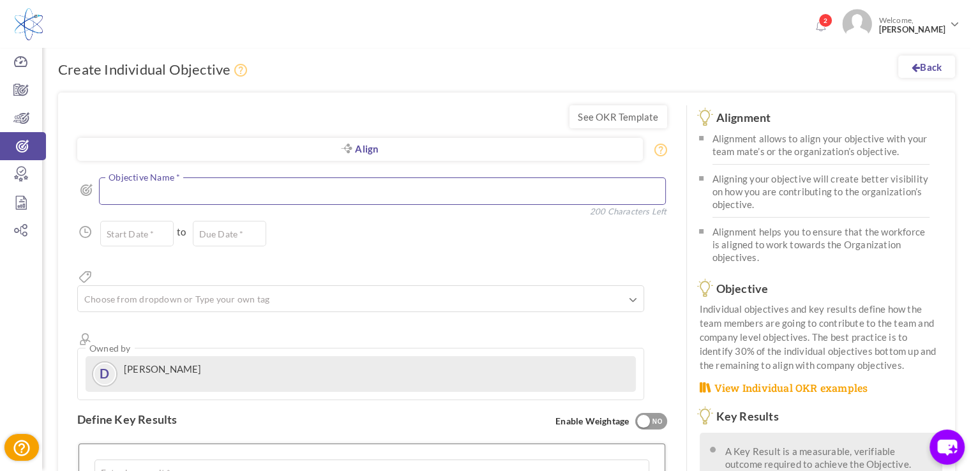
paste textarea "Meet or Exceed orders for 2025"
type textarea "Meet or Exceed orders for 2025"
click at [155, 230] on input "text" at bounding box center [136, 234] width 73 height 26
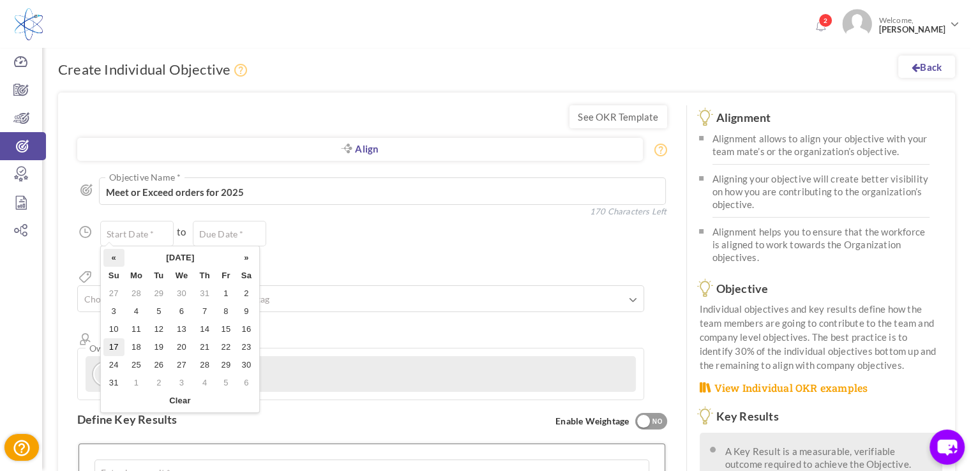
click at [114, 258] on th "«" at bounding box center [113, 258] width 21 height 18
click at [115, 258] on th "«" at bounding box center [113, 258] width 21 height 18
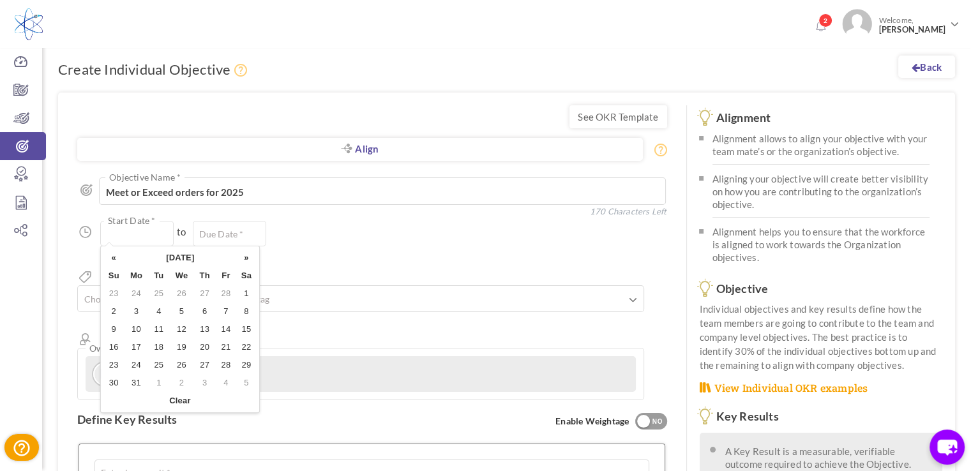
click at [115, 258] on th "«" at bounding box center [113, 258] width 21 height 18
click at [188, 295] on td "1" at bounding box center [181, 294] width 24 height 18
type input "01-Jan-2025"
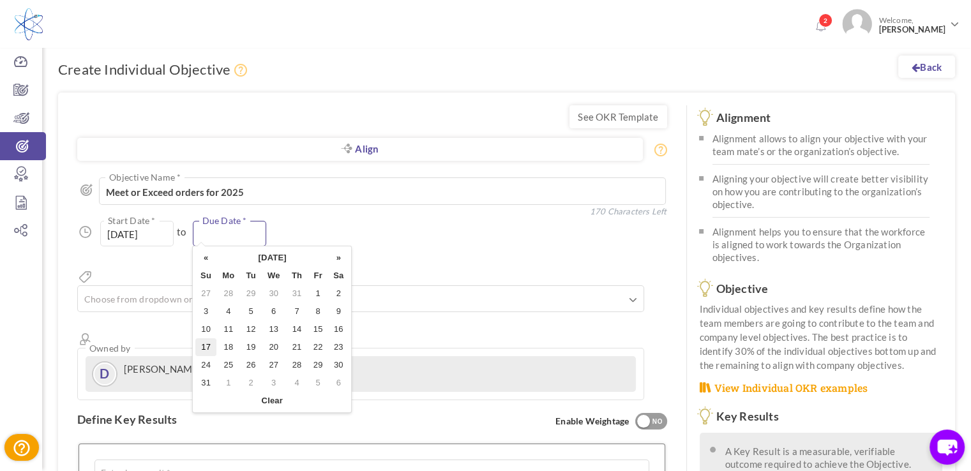
click at [235, 234] on input "text" at bounding box center [229, 234] width 73 height 26
click at [209, 256] on th "«" at bounding box center [205, 258] width 21 height 18
click at [207, 256] on th "«" at bounding box center [205, 258] width 21 height 18
click at [337, 256] on th "»" at bounding box center [338, 258] width 20 height 18
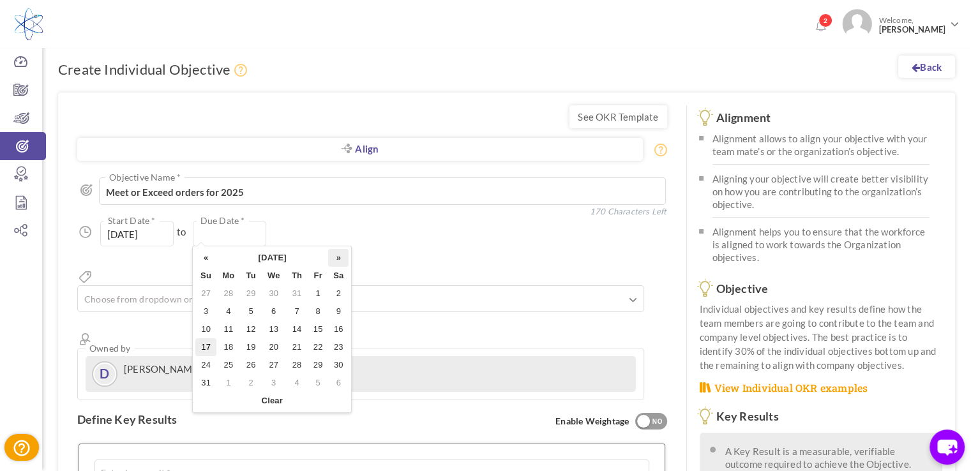
click at [336, 255] on th "»" at bounding box center [338, 258] width 20 height 18
click at [335, 255] on th "»" at bounding box center [338, 258] width 20 height 18
click at [335, 256] on th "»" at bounding box center [338, 258] width 20 height 18
click at [335, 258] on th "»" at bounding box center [338, 258] width 20 height 18
click at [271, 364] on td "31" at bounding box center [274, 365] width 24 height 18
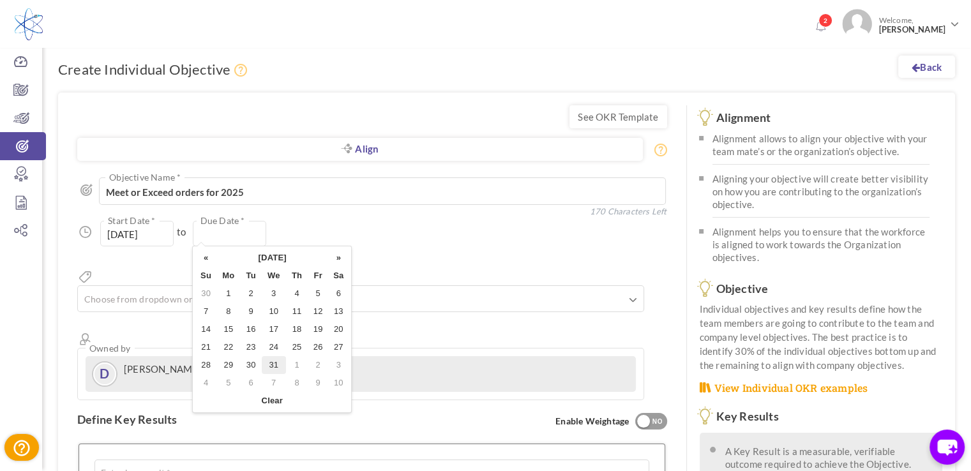
type input "[DATE]"
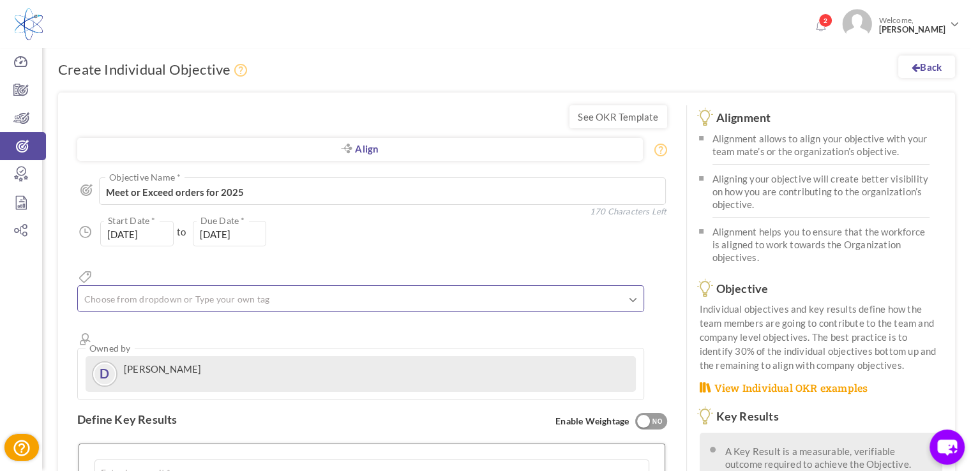
click at [359, 290] on ul at bounding box center [360, 300] width 565 height 21
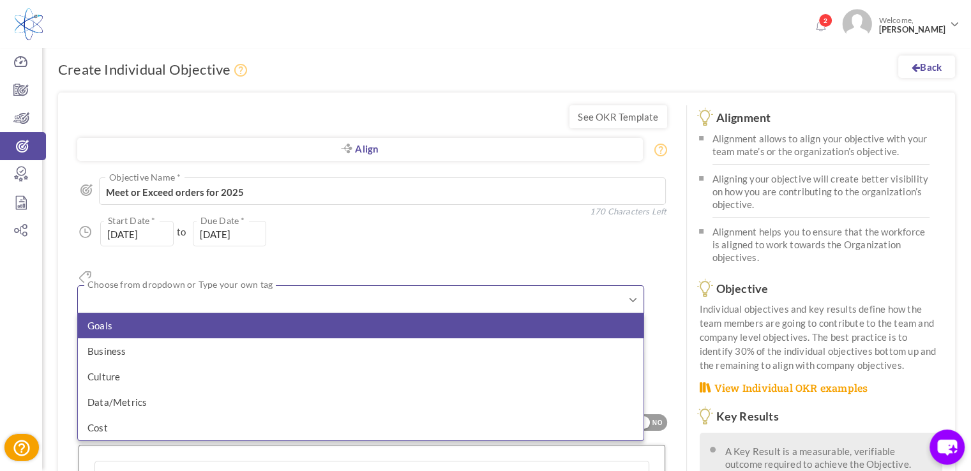
click at [138, 313] on li "Goals" at bounding box center [360, 326] width 565 height 26
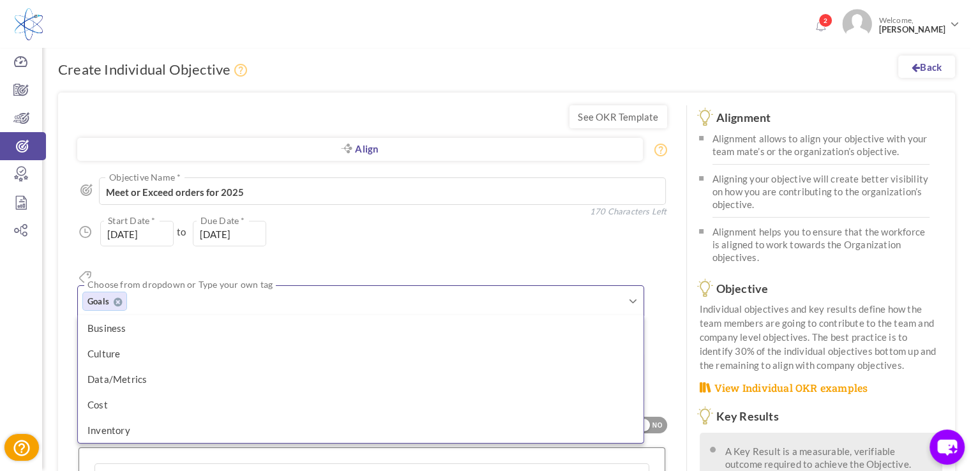
click at [345, 230] on div "01-Jan-2025 Start Date * to 31-Dec-2025 Due Date * Due date should not fall aft…" at bounding box center [372, 234] width 590 height 26
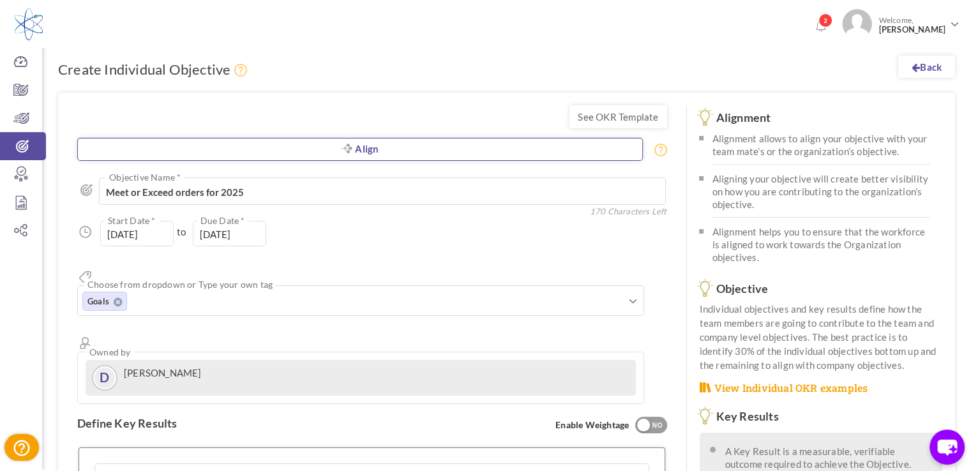
click at [386, 147] on link "Align" at bounding box center [359, 149] width 565 height 23
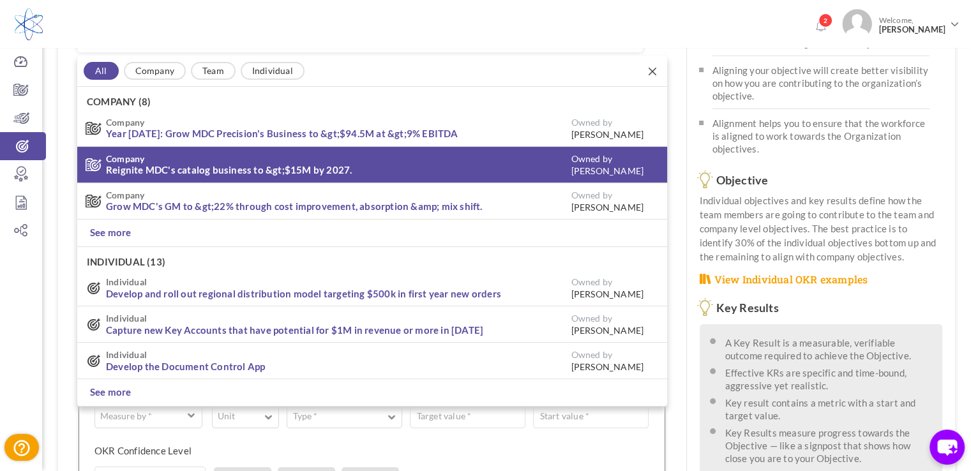
scroll to position [109, 0]
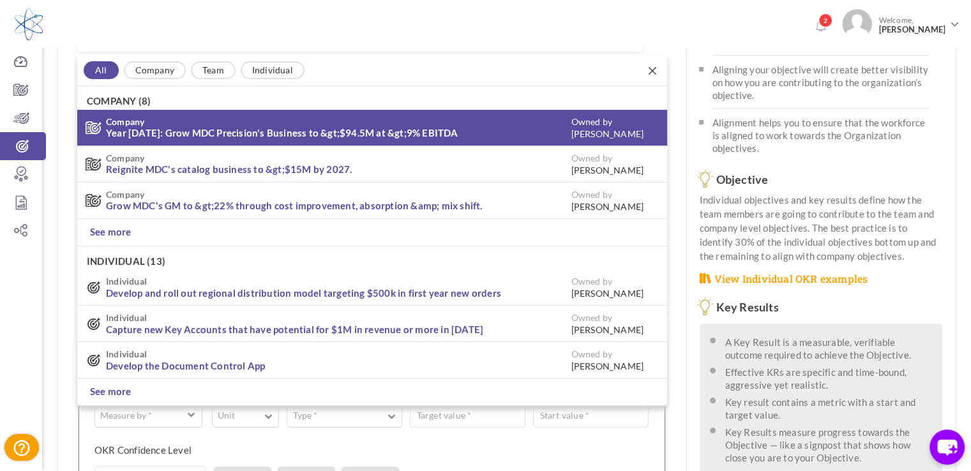
click at [227, 131] on link "Year [DATE]: Grow MDC Precision's Business to &gt;$94.5M at &gt;9% EBITDA" at bounding box center [282, 132] width 352 height 11
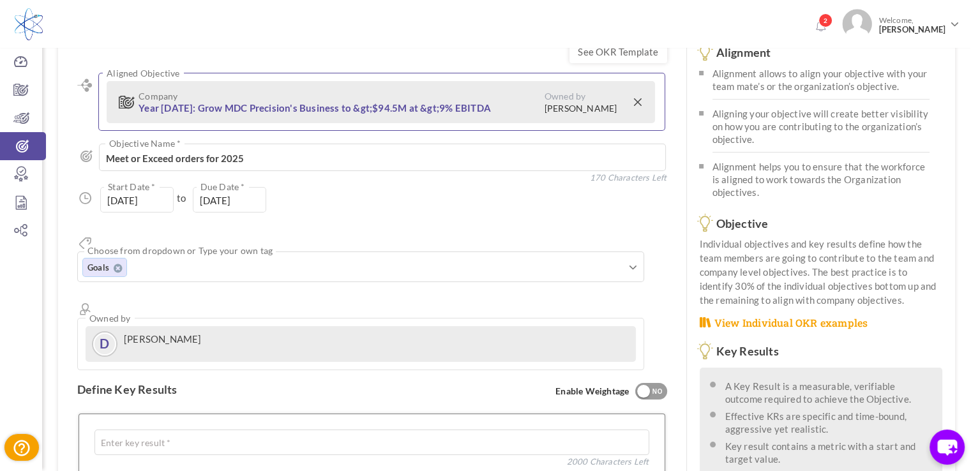
scroll to position [128, 0]
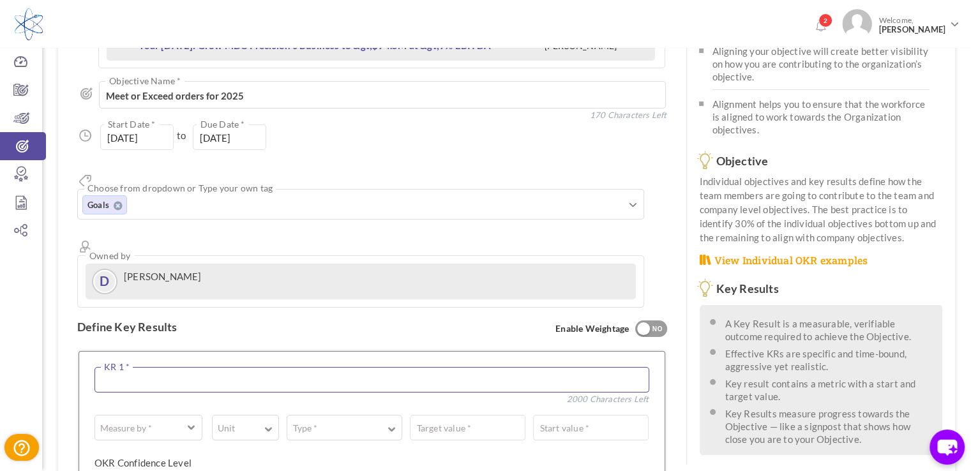
click at [119, 367] on textarea at bounding box center [371, 380] width 555 height 26
paste textarea "Meet or Exceed order goals per quarter in [DATE] Q1 = $23.7M Q2= $24.6M Q3= $26…"
type textarea "Meet or Exceed order goals per quarter in [DATE] Q1 = $23.7M Q2= $24.6M Q3= $26…"
click at [195, 415] on button "Measure by *" at bounding box center [148, 428] width 108 height 26
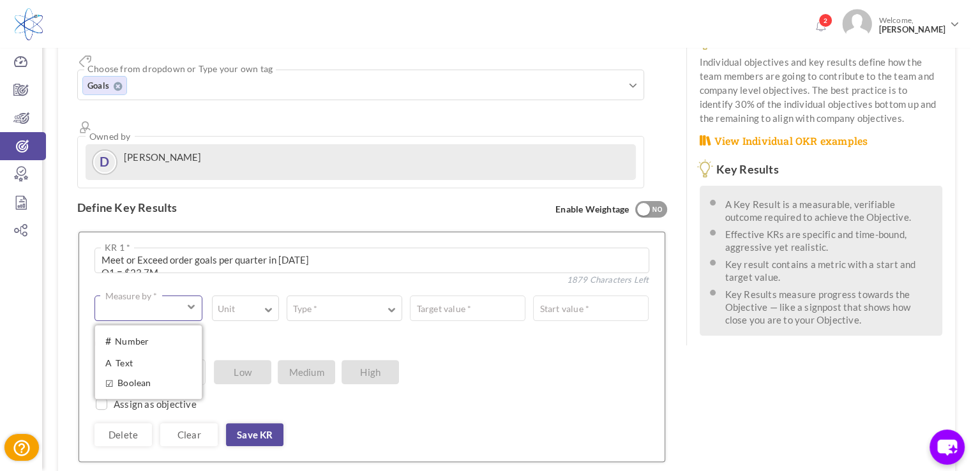
scroll to position [255, 0]
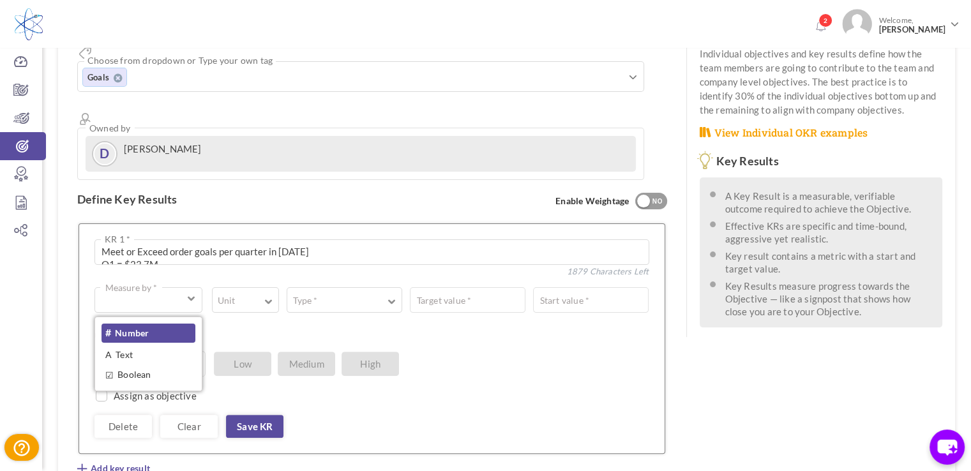
click at [135, 324] on link "# Number" at bounding box center [148, 333] width 94 height 19
click at [268, 295] on span "button" at bounding box center [268, 300] width 8 height 10
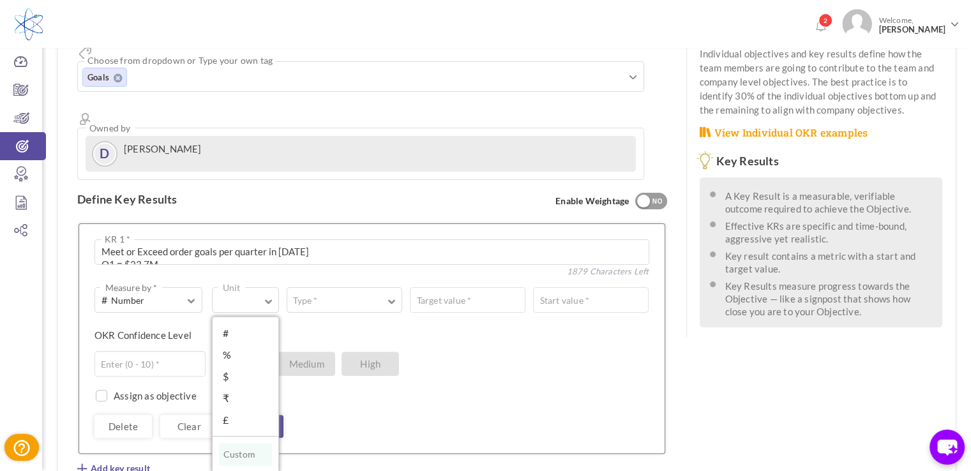
click at [227, 367] on link "$" at bounding box center [246, 376] width 54 height 19
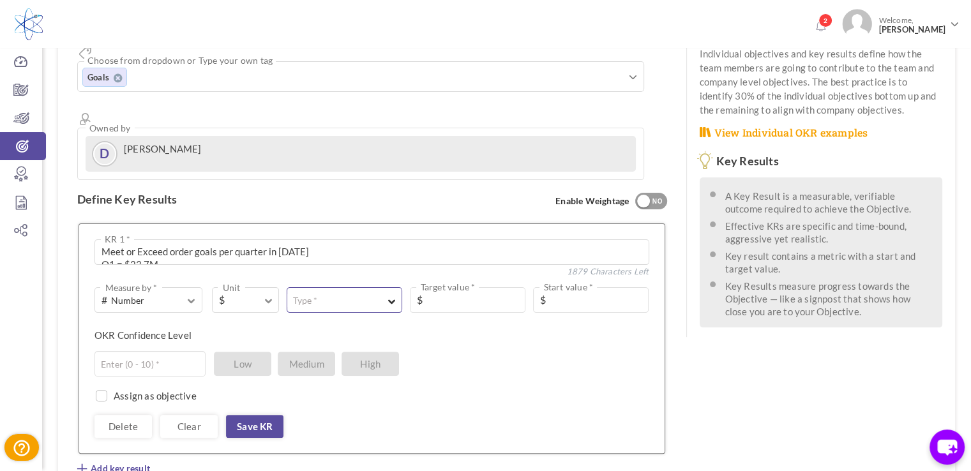
click at [384, 287] on button "Type *" at bounding box center [345, 300] width 116 height 26
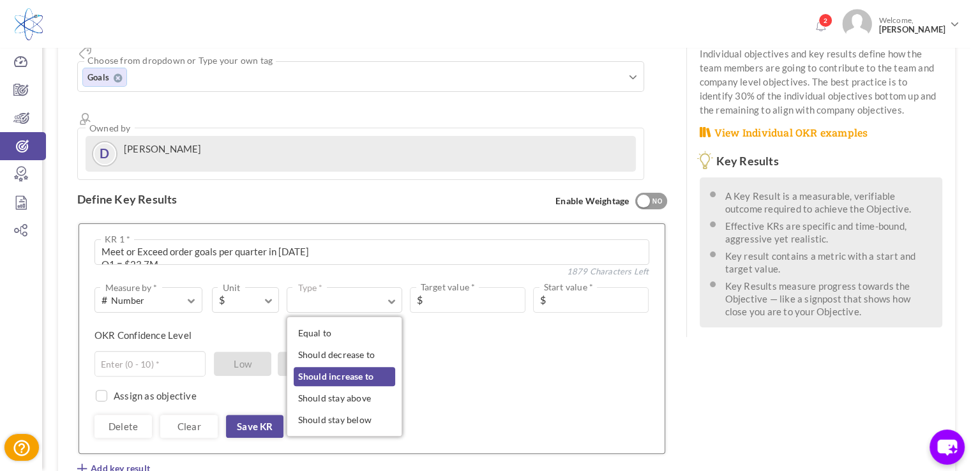
click at [337, 367] on link "Should increase to" at bounding box center [344, 376] width 101 height 19
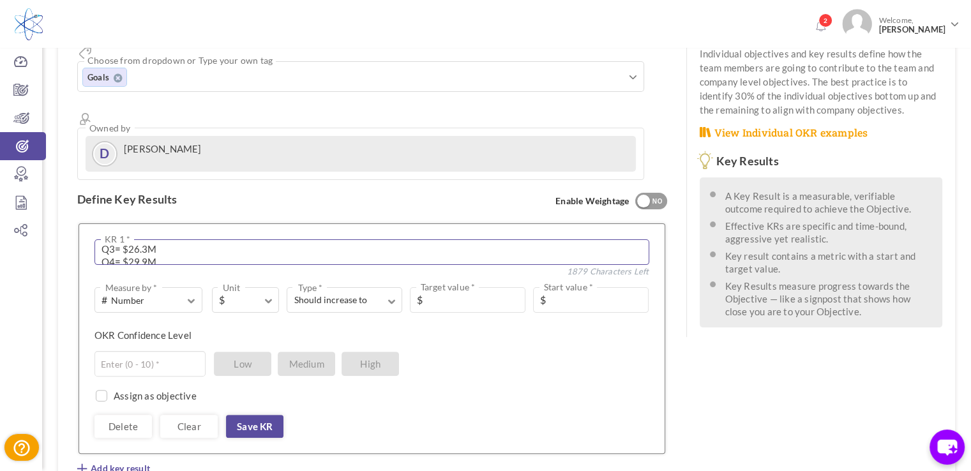
scroll to position [60, 0]
click at [429, 287] on input "text" at bounding box center [468, 300] width 116 height 26
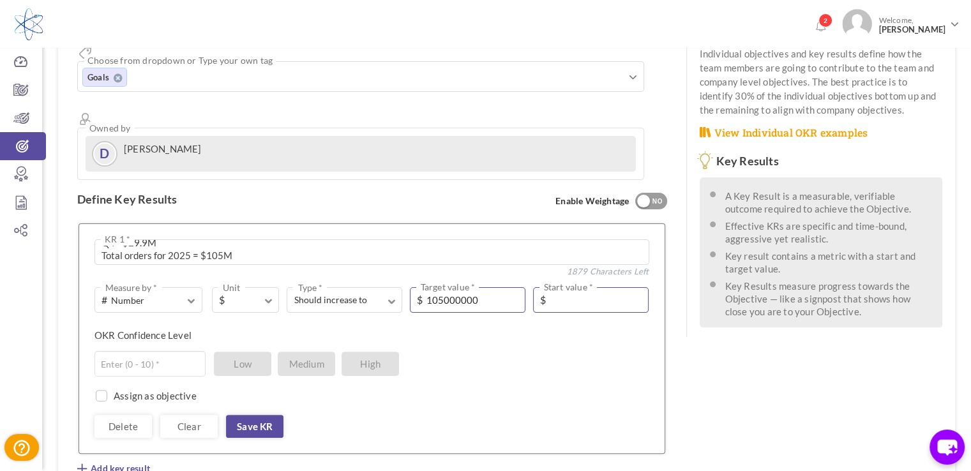
type input "105000000"
click at [590, 287] on input "text" at bounding box center [591, 300] width 116 height 26
type input "0"
click at [150, 351] on input "text" at bounding box center [149, 364] width 111 height 26
type input "7"
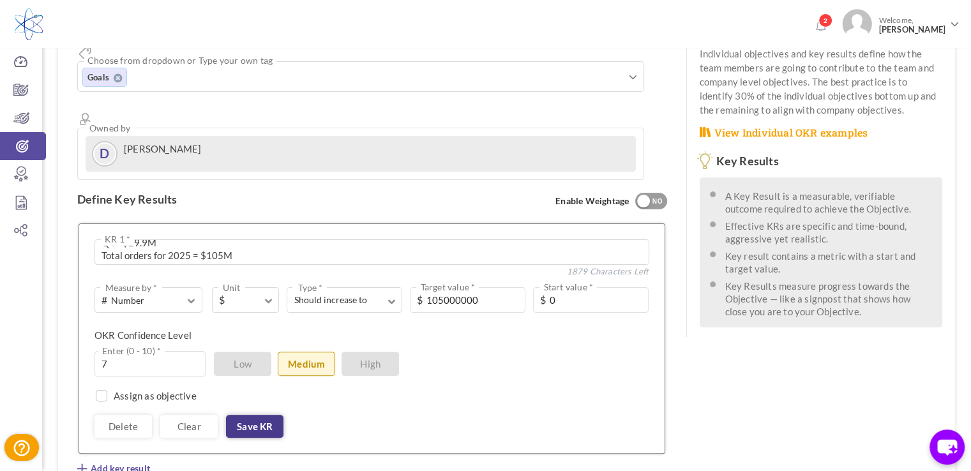
click at [268, 415] on link "Save KR" at bounding box center [254, 426] width 57 height 23
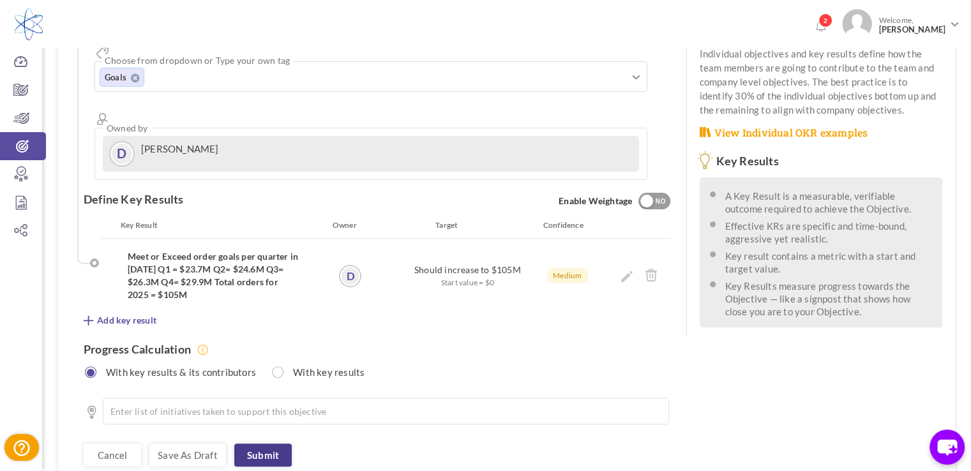
click at [268, 444] on link "Submit" at bounding box center [262, 455] width 57 height 23
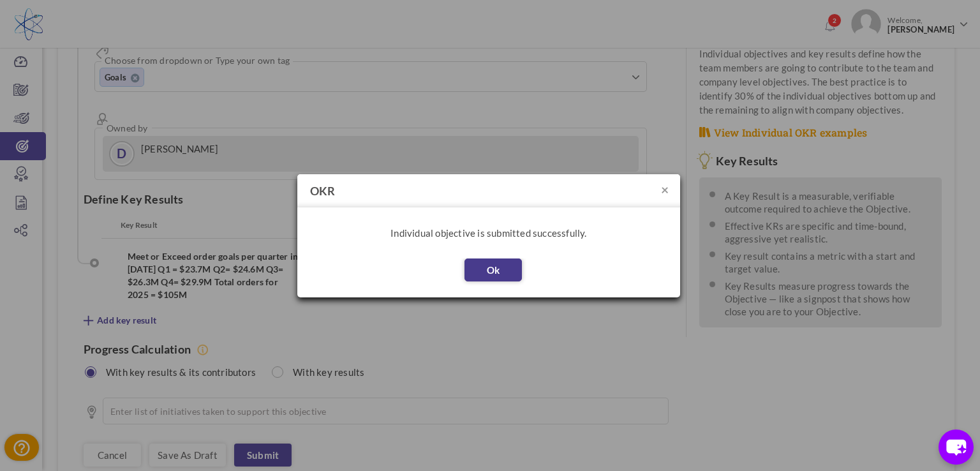
click at [508, 262] on button "Ok" at bounding box center [493, 269] width 57 height 23
